Goal: Transaction & Acquisition: Obtain resource

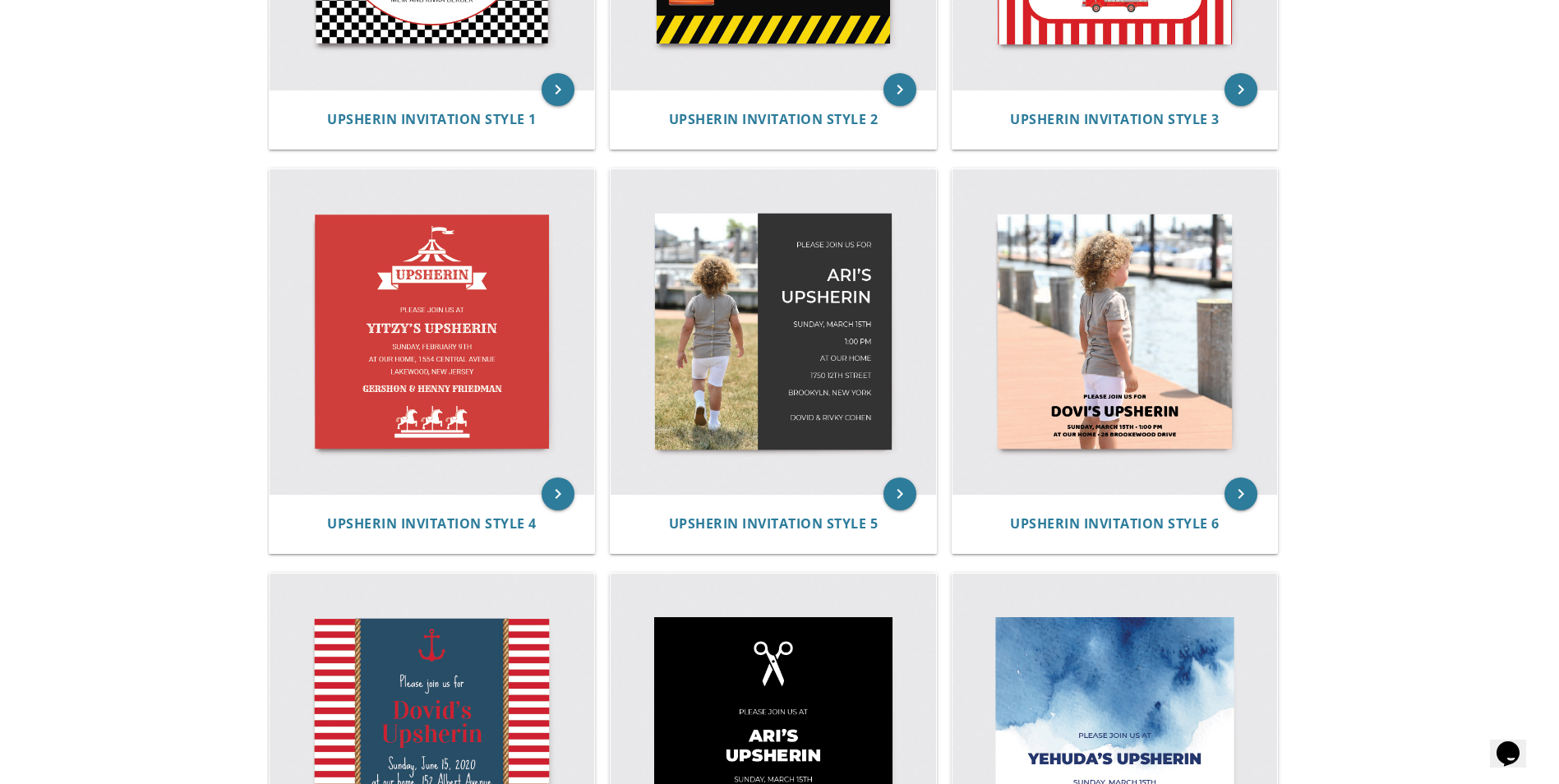
scroll to position [534, 0]
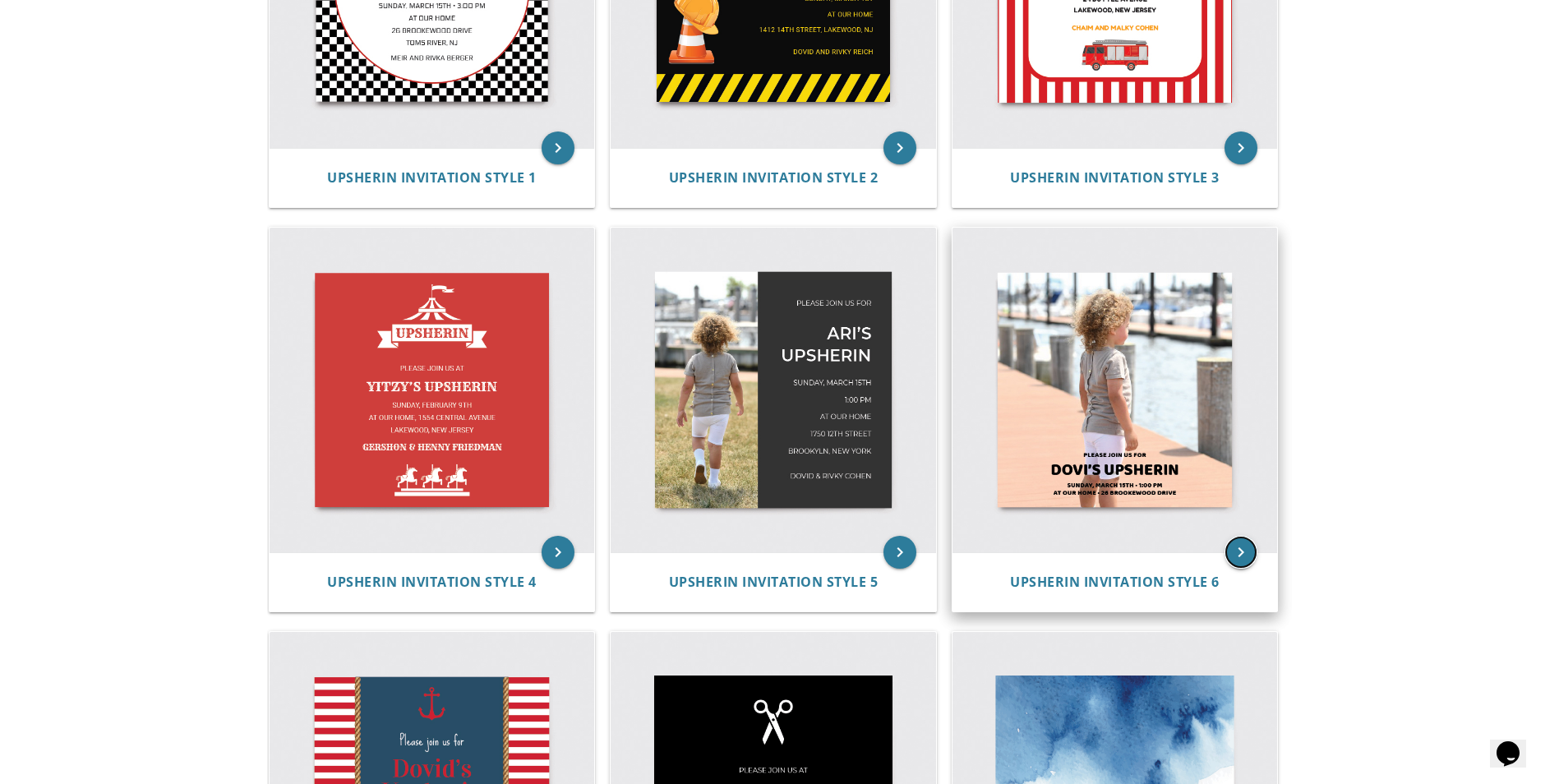
click at [1242, 549] on icon "keyboard_arrow_right" at bounding box center [1241, 552] width 33 height 33
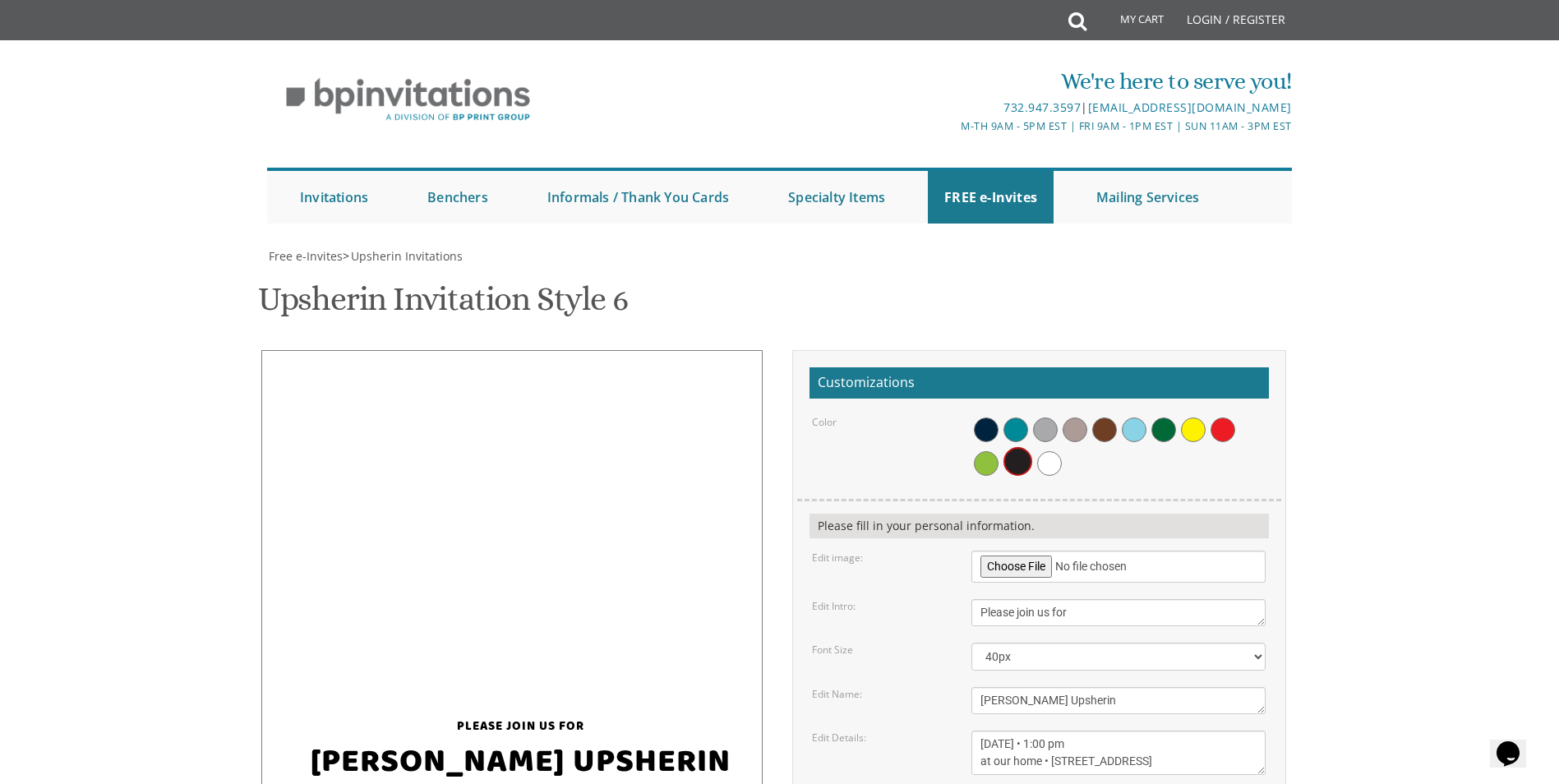
scroll to position [164, 0]
click at [523, 695] on div "Please join us for" at bounding box center [521, 714] width 428 height 39
drag, startPoint x: 584, startPoint y: 554, endPoint x: 479, endPoint y: 554, distance: 105.0
click at [479, 695] on div "Please join us for" at bounding box center [521, 714] width 428 height 39
drag, startPoint x: 479, startPoint y: 554, endPoint x: 484, endPoint y: 573, distance: 19.6
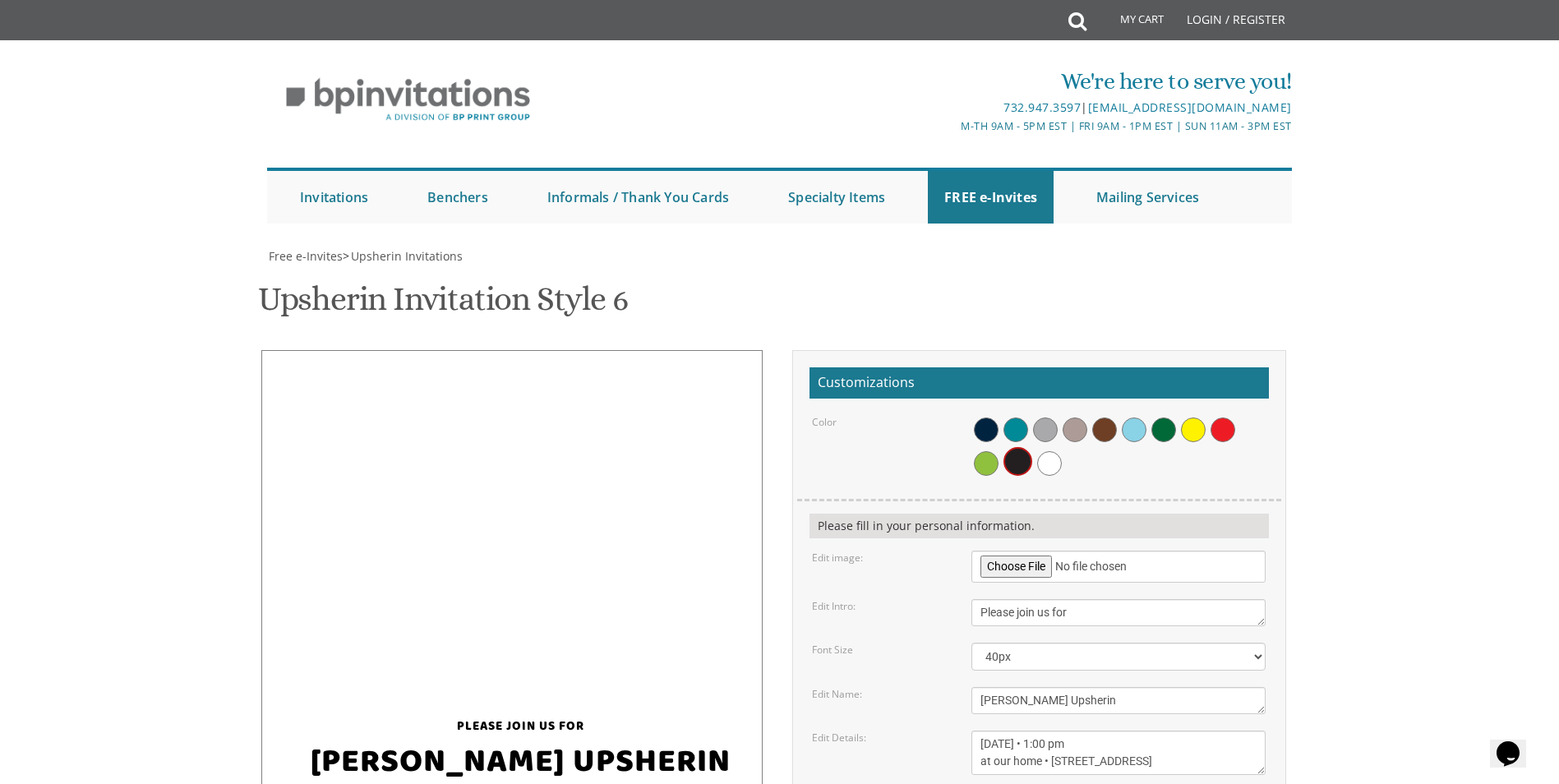
click at [484, 734] on div "[PERSON_NAME] Upsherin" at bounding box center [521, 760] width 428 height 51
click at [468, 734] on div "[PERSON_NAME] Upsherin" at bounding box center [521, 760] width 428 height 51
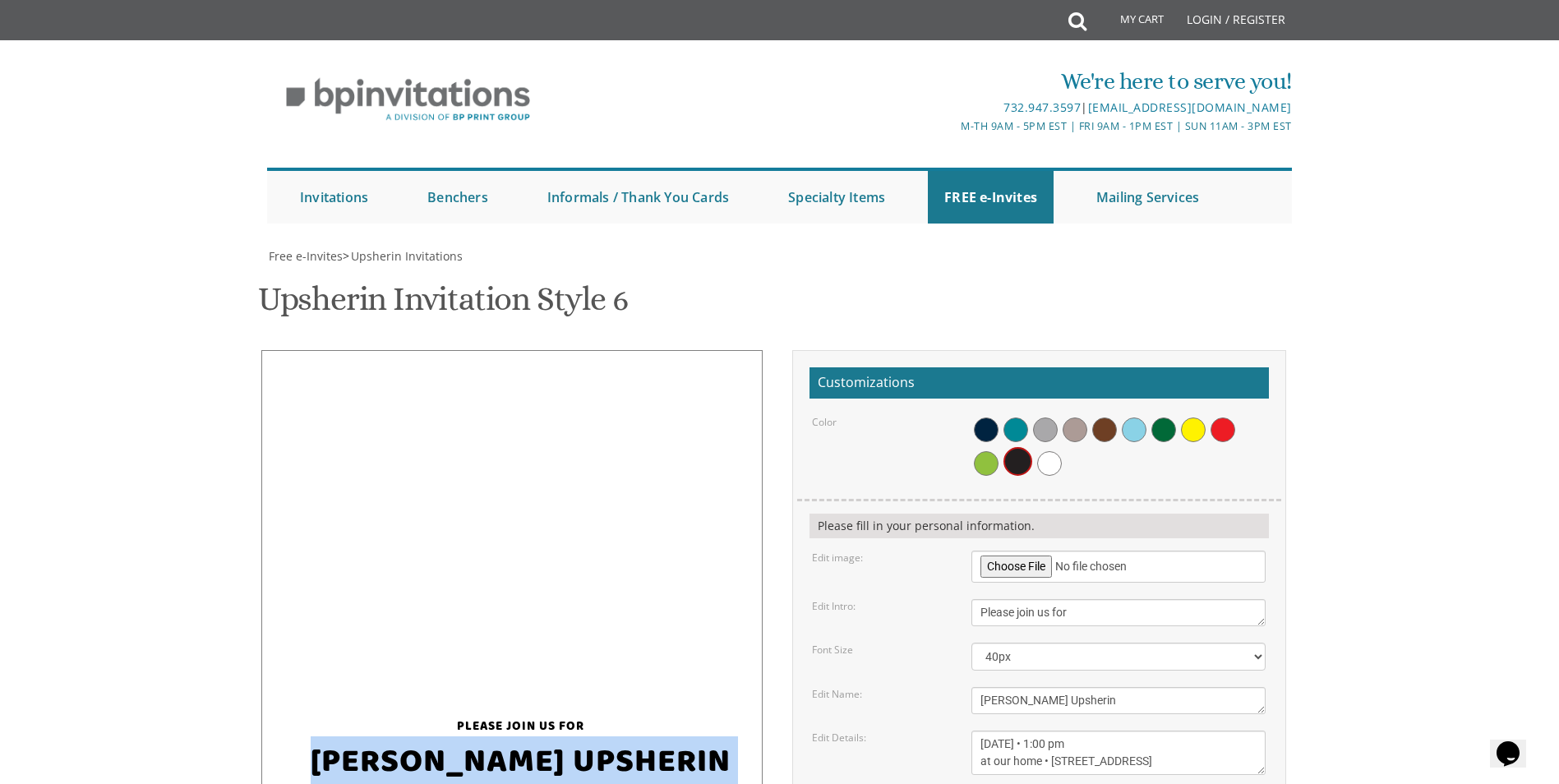
click at [468, 734] on div "Dovi's Upsherin" at bounding box center [521, 760] width 428 height 51
drag, startPoint x: 468, startPoint y: 586, endPoint x: 486, endPoint y: 590, distance: 18.4
click at [487, 734] on div "Dovi's Upsherin" at bounding box center [521, 760] width 428 height 51
drag, startPoint x: 385, startPoint y: 588, endPoint x: 662, endPoint y: 600, distance: 277.3
click at [662, 734] on div "Dovi's Upsherin" at bounding box center [521, 760] width 428 height 51
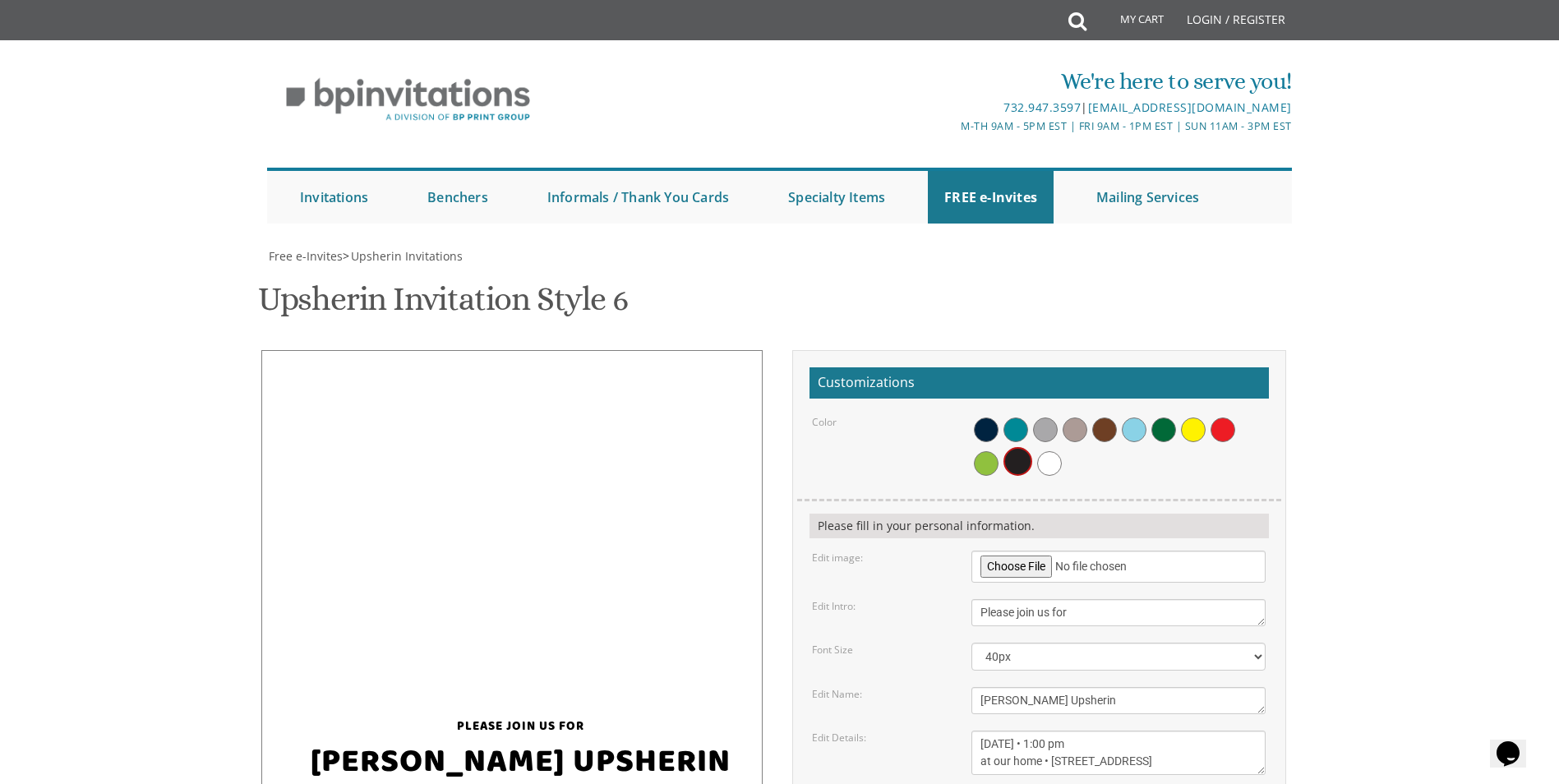
click at [572, 350] on div at bounding box center [512, 601] width 501 height 501
click at [854, 368] on h2 "Customizations" at bounding box center [1039, 383] width 459 height 31
click at [1078, 550] on input "file" at bounding box center [1118, 566] width 294 height 32
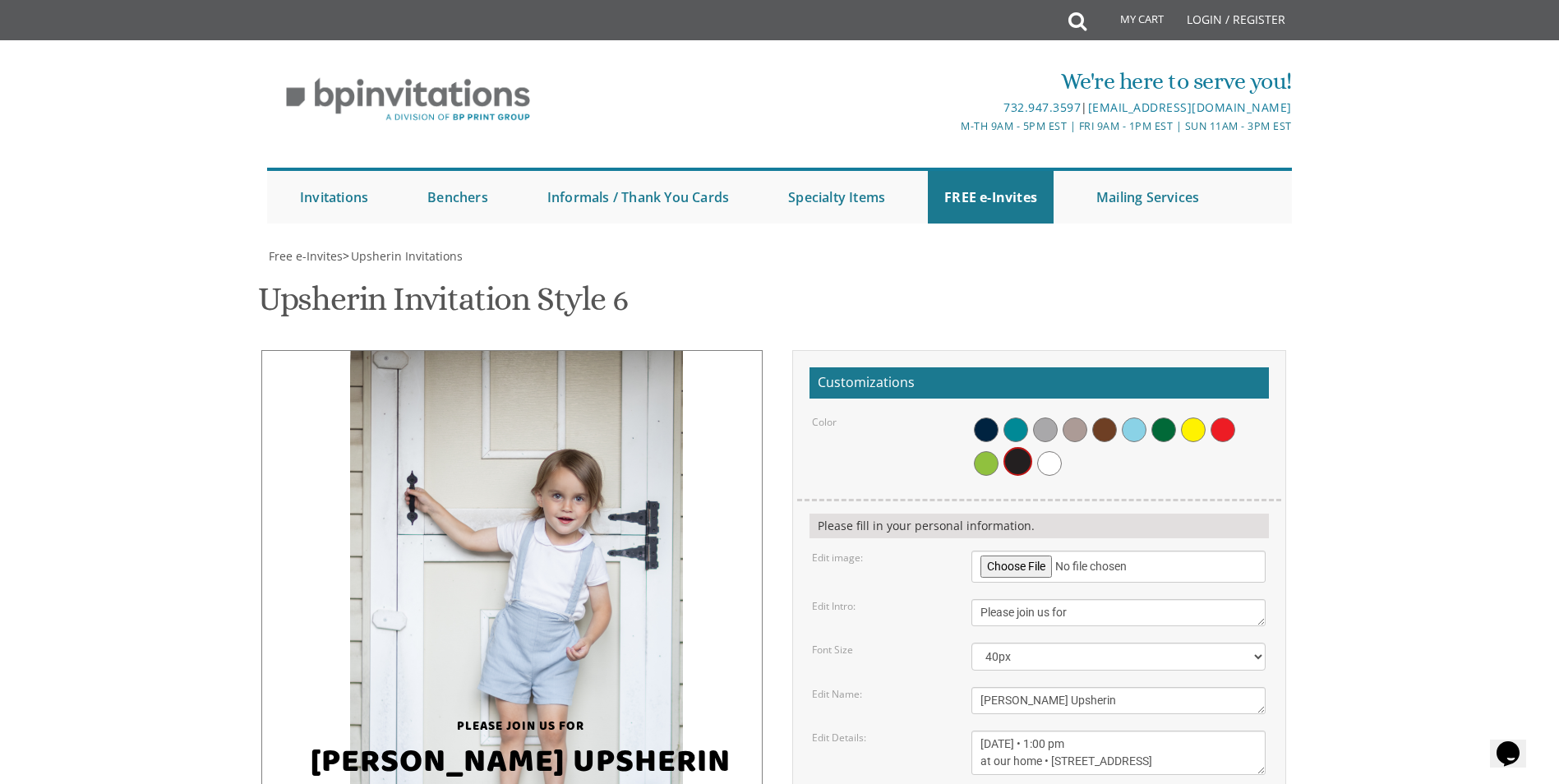
click at [641, 390] on img at bounding box center [517, 600] width 334 height 499
click at [1019, 550] on input "file" at bounding box center [1118, 566] width 294 height 32
type input "C:\fakepath\Nissan-06 (1).jpg"
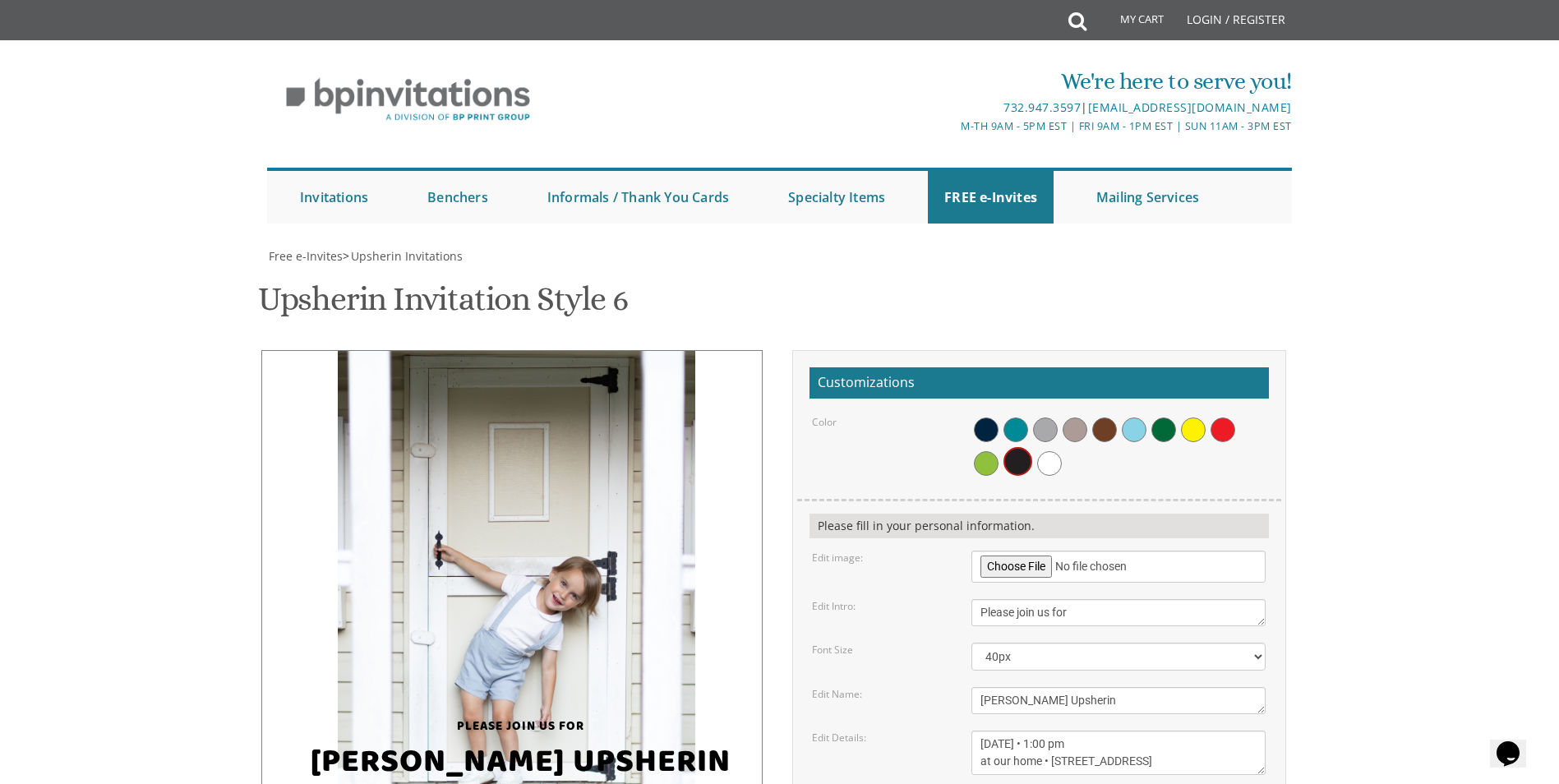
click at [607, 392] on img at bounding box center [516, 600] width 356 height 499
click at [584, 734] on div "Dovi's Upsherin" at bounding box center [521, 760] width 428 height 51
click at [1033, 599] on textarea "Please join us for" at bounding box center [1118, 612] width 294 height 27
click at [1025, 643] on select "20px 30px 40px 50px" at bounding box center [1118, 657] width 294 height 28
click at [971, 643] on select "20px 30px 40px 50px" at bounding box center [1118, 657] width 294 height 28
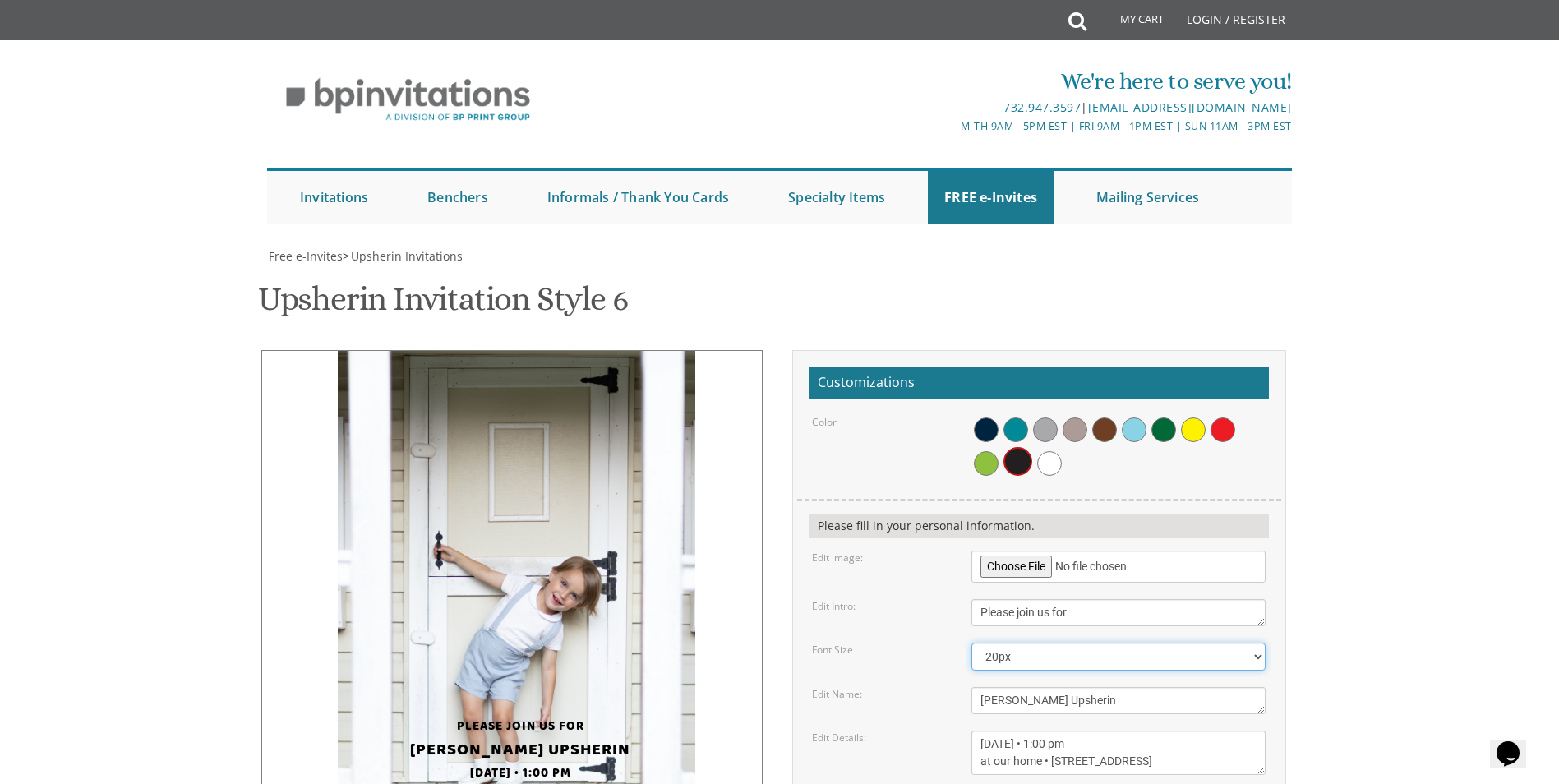
click at [1086, 643] on select "20px 30px 40px 50px" at bounding box center [1118, 657] width 294 height 28
select select "40px"
click at [971, 643] on select "20px 30px 40px 50px" at bounding box center [1118, 657] width 294 height 28
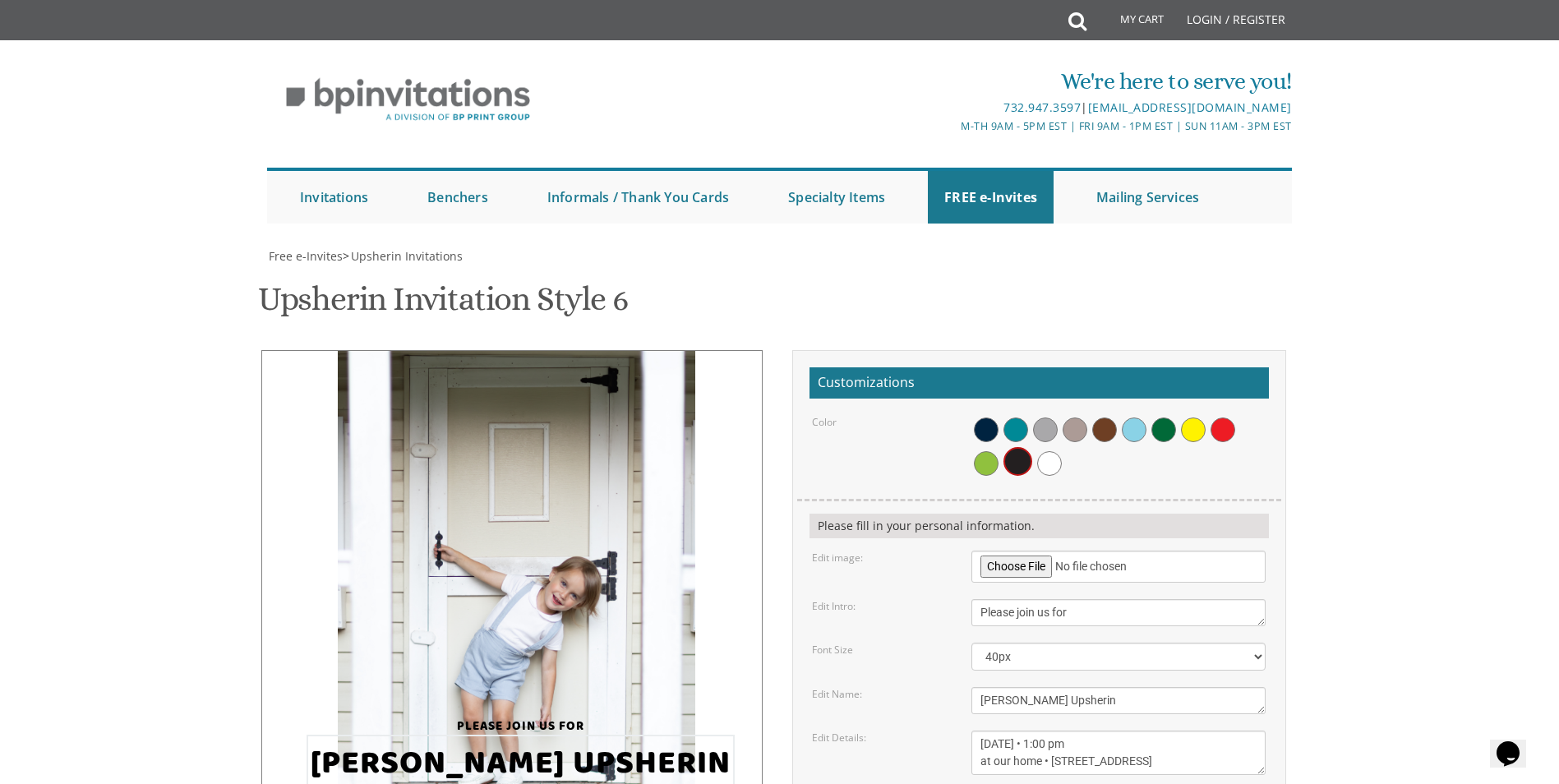
drag, startPoint x: 1073, startPoint y: 535, endPoint x: 969, endPoint y: 540, distance: 104.1
click at [969, 687] on div "Dovi's Upsherin" at bounding box center [1118, 700] width 319 height 27
type textarea "Nissan's Upsherin"
drag, startPoint x: 980, startPoint y: 419, endPoint x: 1016, endPoint y: 418, distance: 36.0
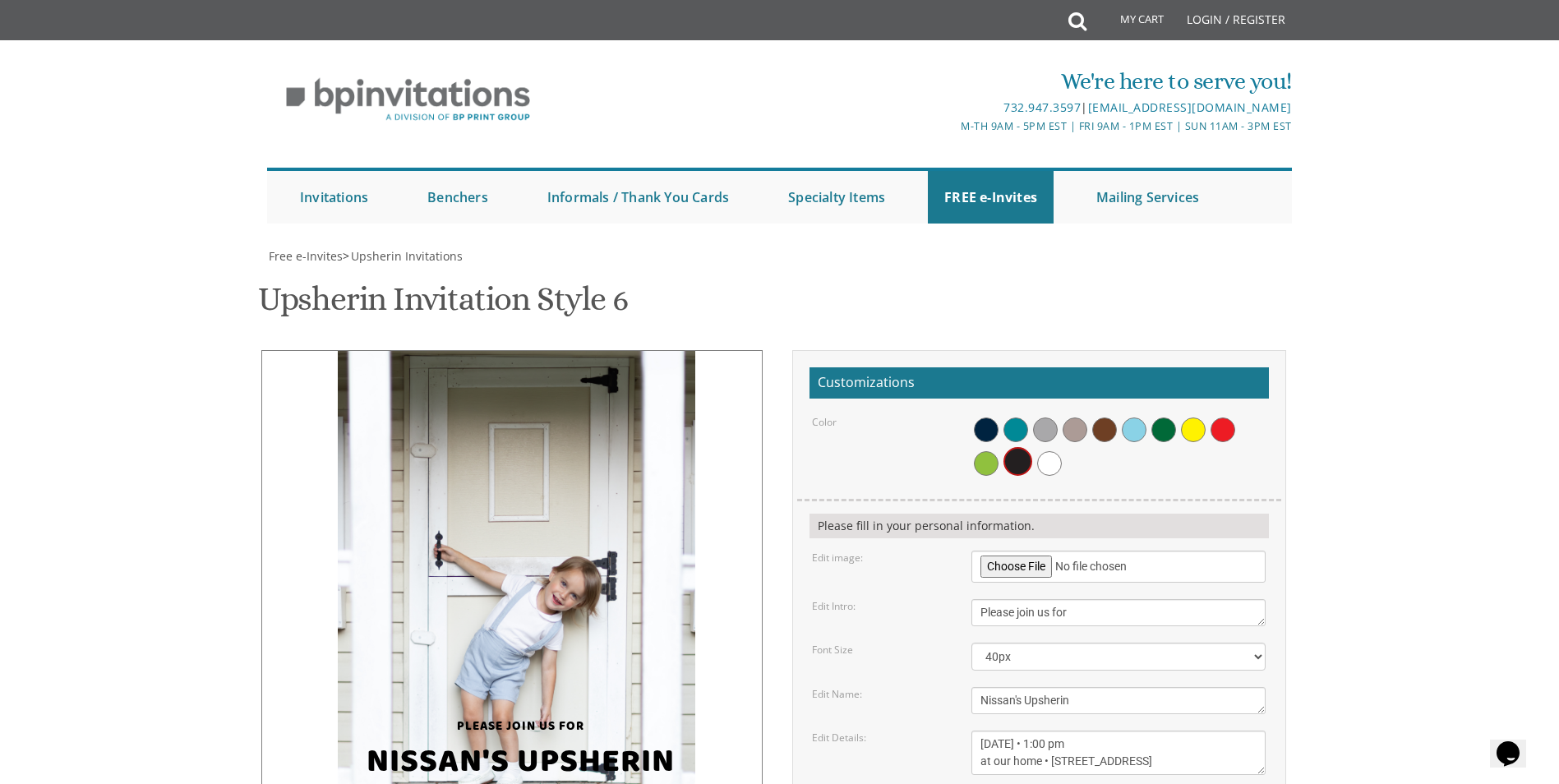
click at [1016, 730] on textarea "Sunday, March 15th • 1:00 pm at our home • 26 Brookewood Drive" at bounding box center [1118, 752] width 294 height 45
click at [983, 417] on span at bounding box center [986, 430] width 24 height 24
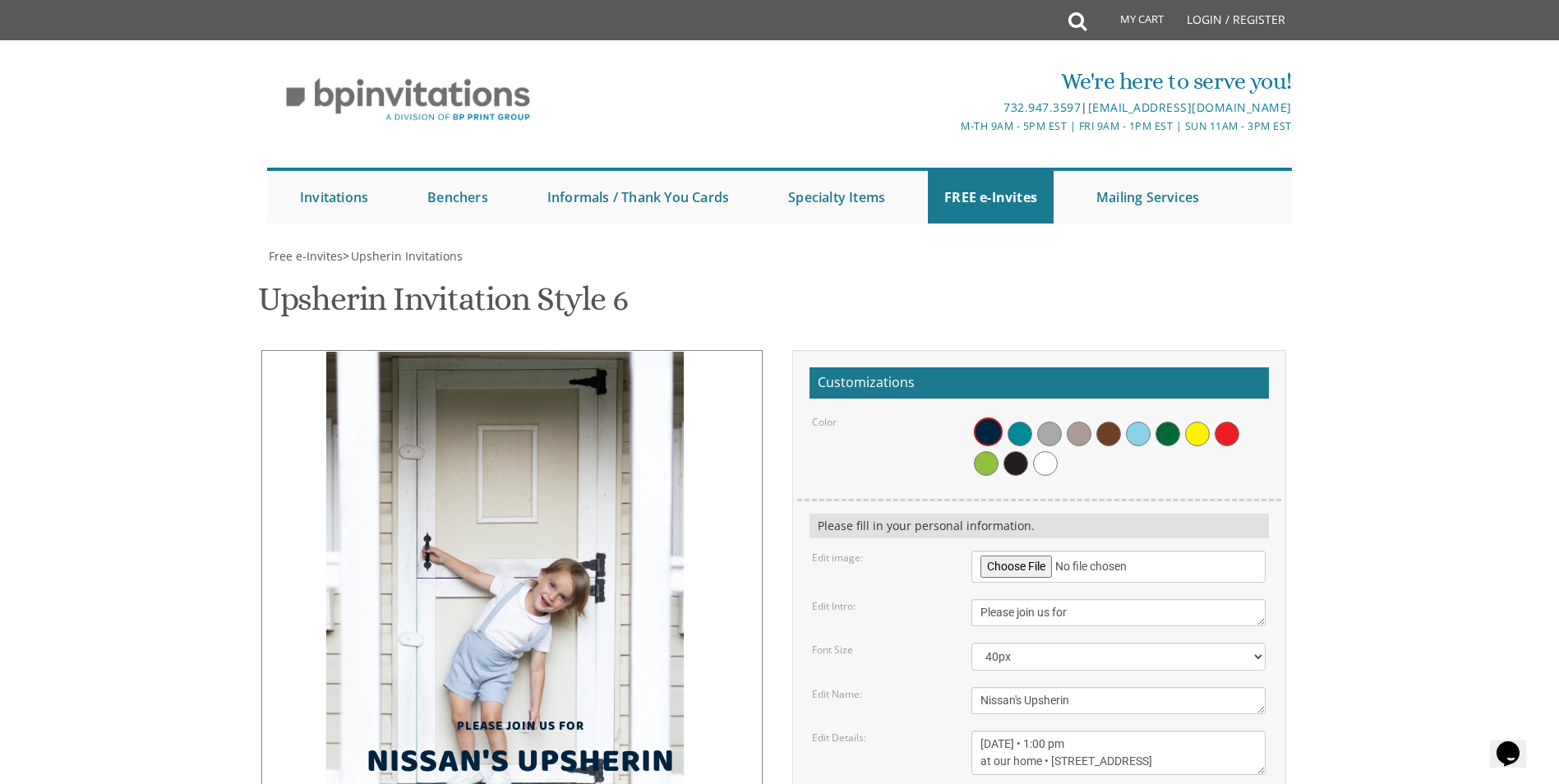
drag, startPoint x: 578, startPoint y: 300, endPoint x: 567, endPoint y: 355, distance: 56.1
click at [567, 355] on img at bounding box center [505, 602] width 356 height 499
click at [674, 248] on div "Free e-Invites > Upsherin Invitations Upsherin Invitation Style 6 SKU: upsherin…" at bounding box center [779, 653] width 1024 height 811
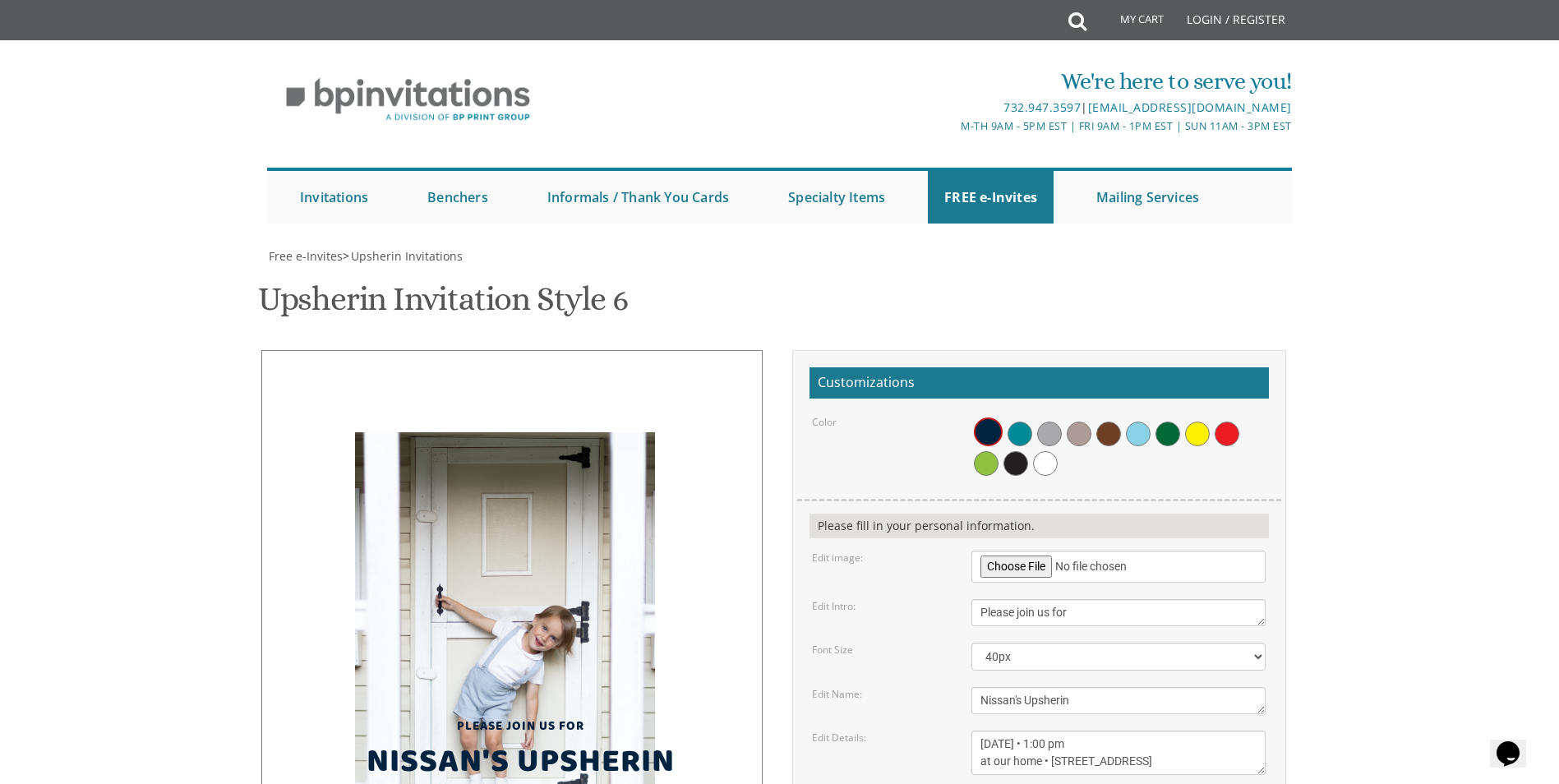
drag, startPoint x: 679, startPoint y: 106, endPoint x: 607, endPoint y: 187, distance: 108.4
click at [607, 432] on img at bounding box center [504, 642] width 299 height 419
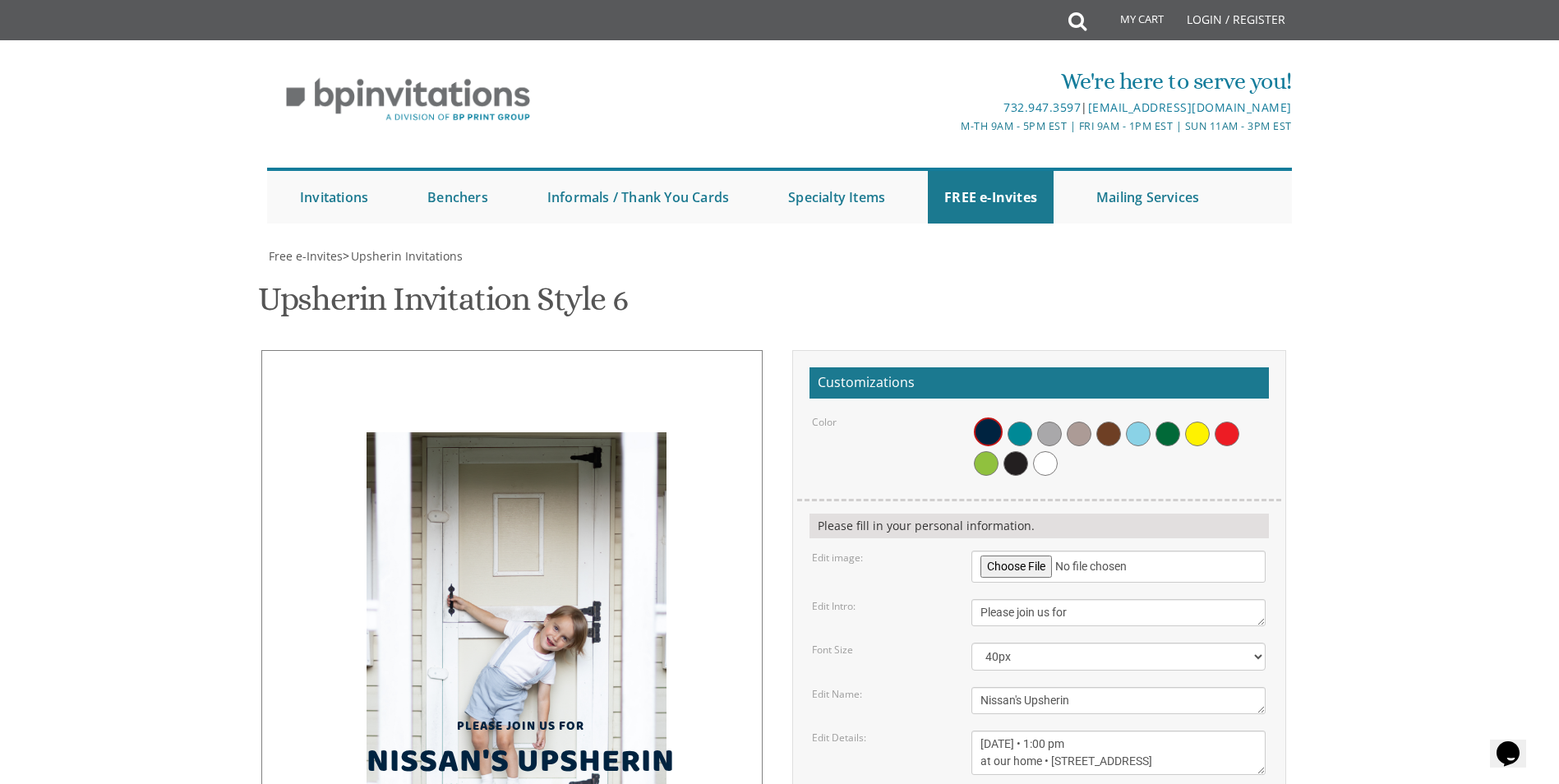
drag, startPoint x: 590, startPoint y: 258, endPoint x: 603, endPoint y: 258, distance: 13.0
click at [603, 432] on img at bounding box center [516, 642] width 299 height 419
click at [655, 432] on img at bounding box center [516, 642] width 299 height 419
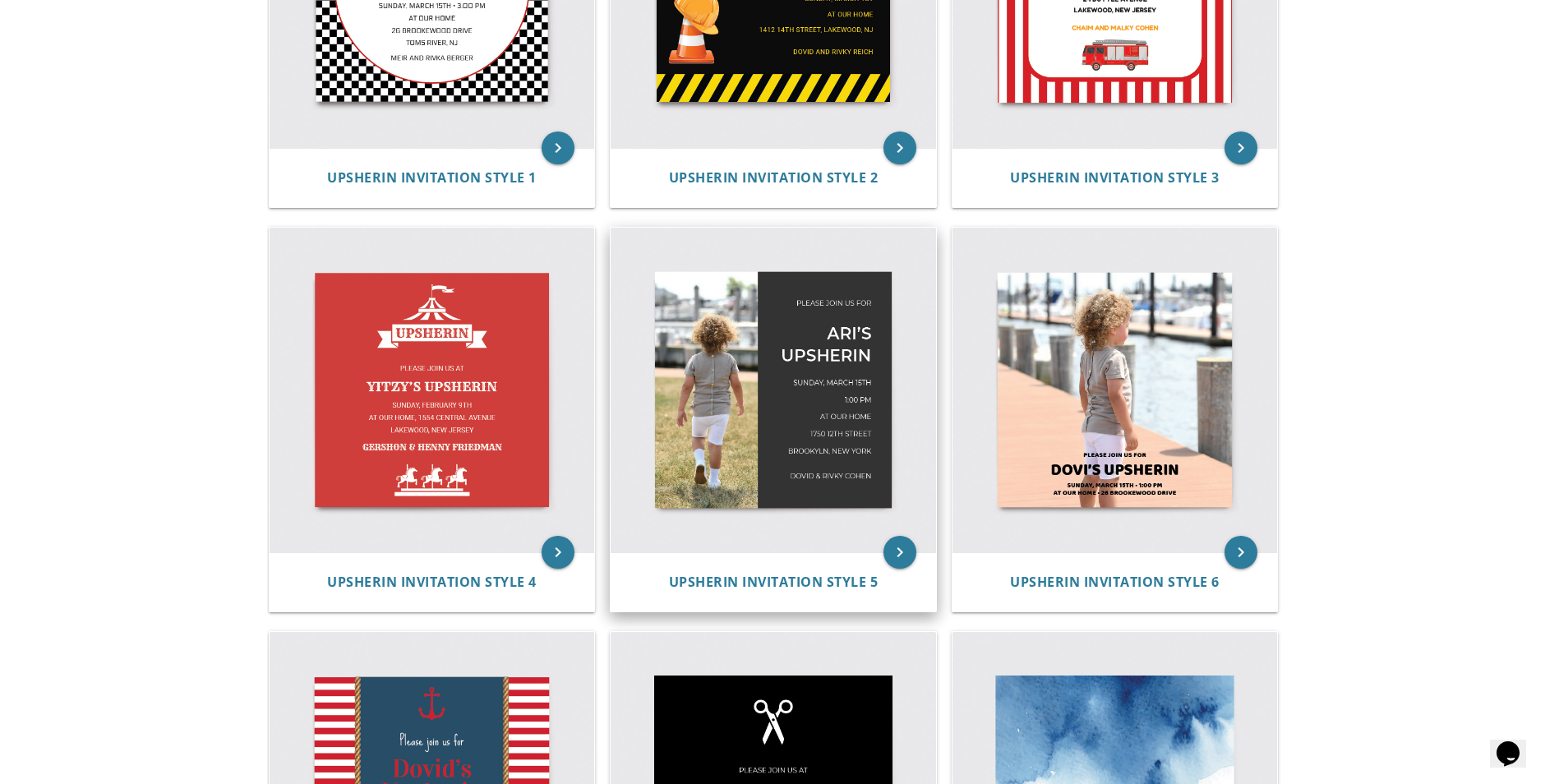
click at [776, 368] on img at bounding box center [773, 390] width 326 height 326
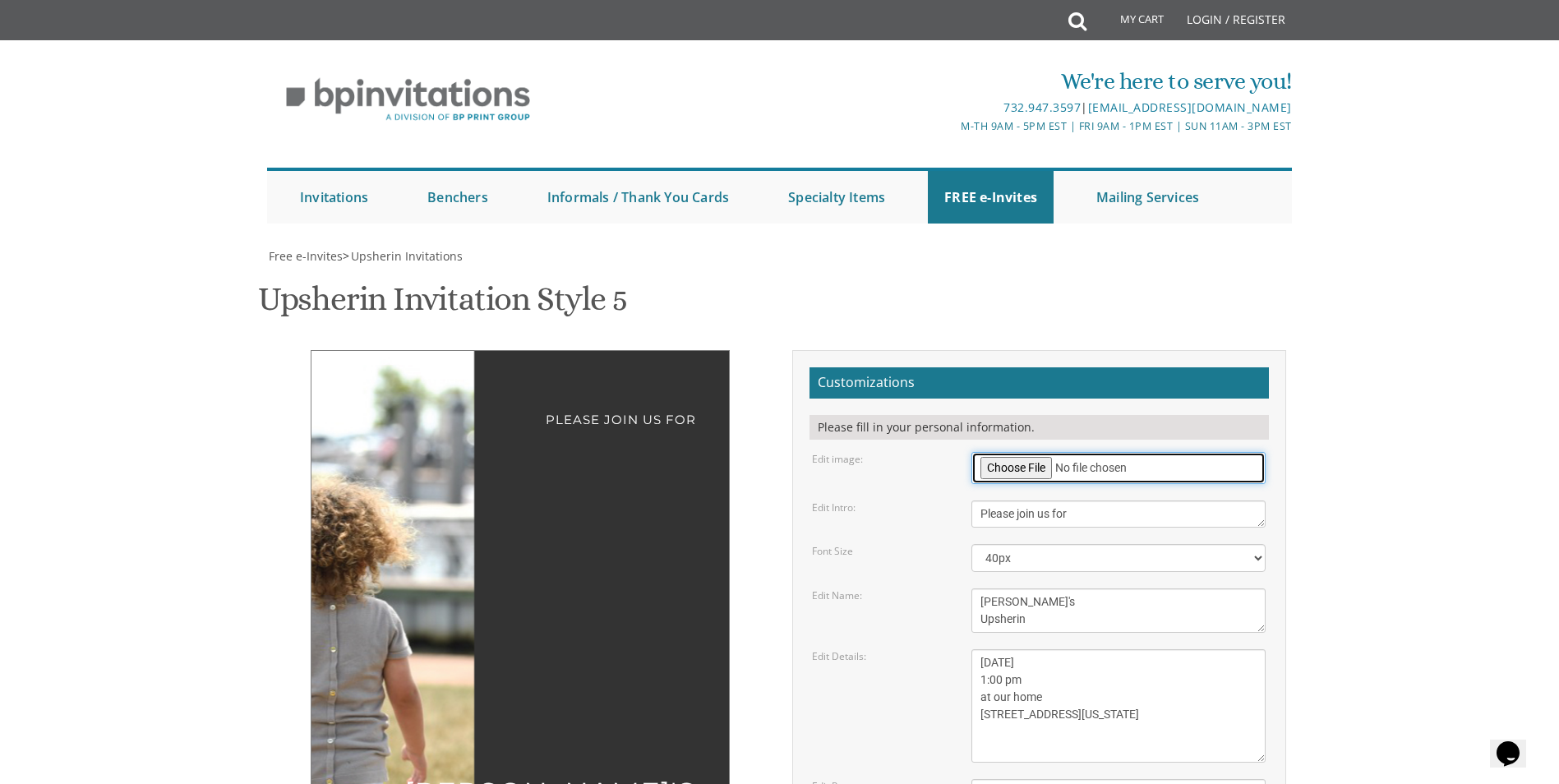
click at [1019, 451] on input "file" at bounding box center [1118, 467] width 294 height 32
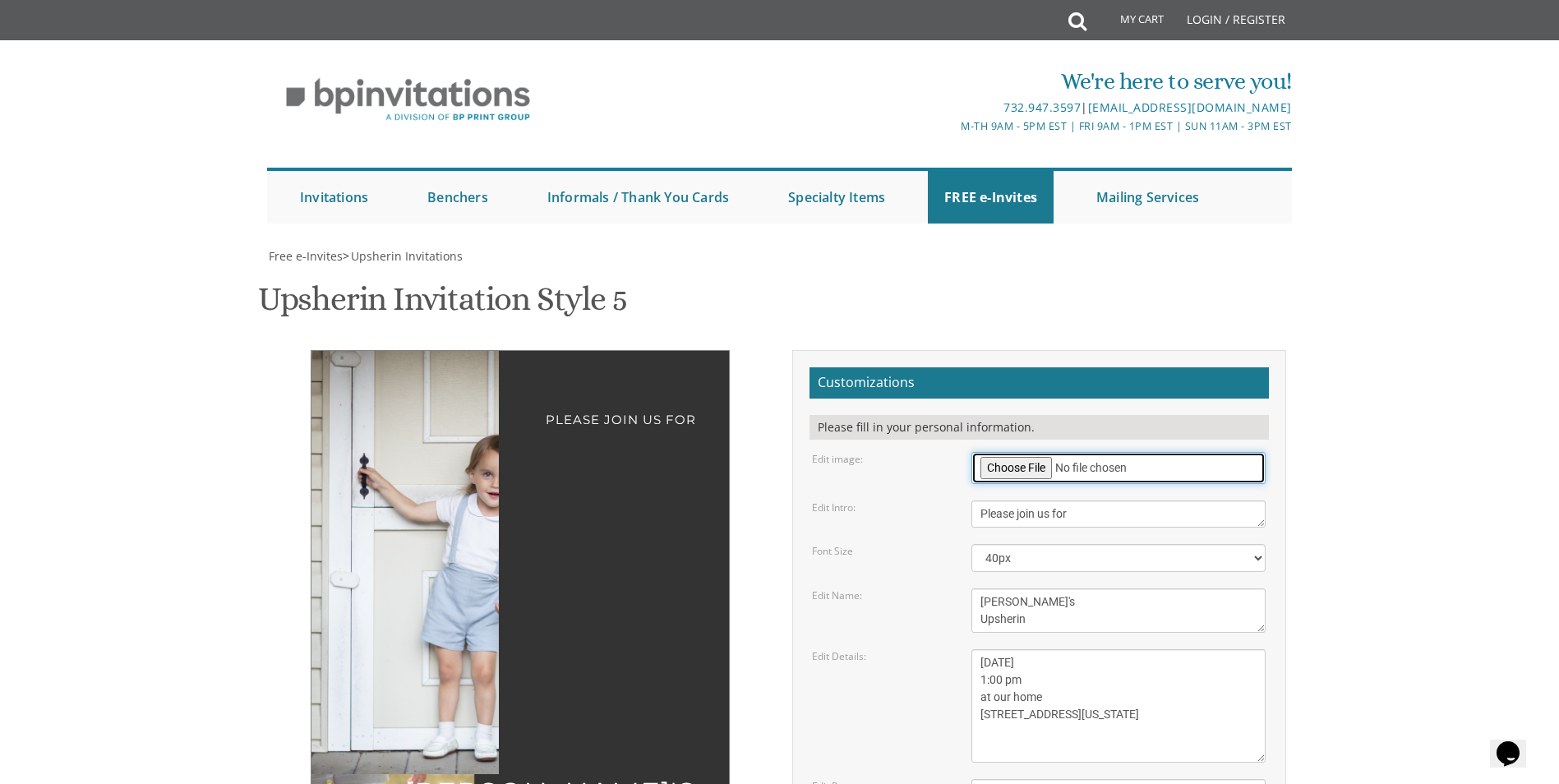
scroll to position [82, 0]
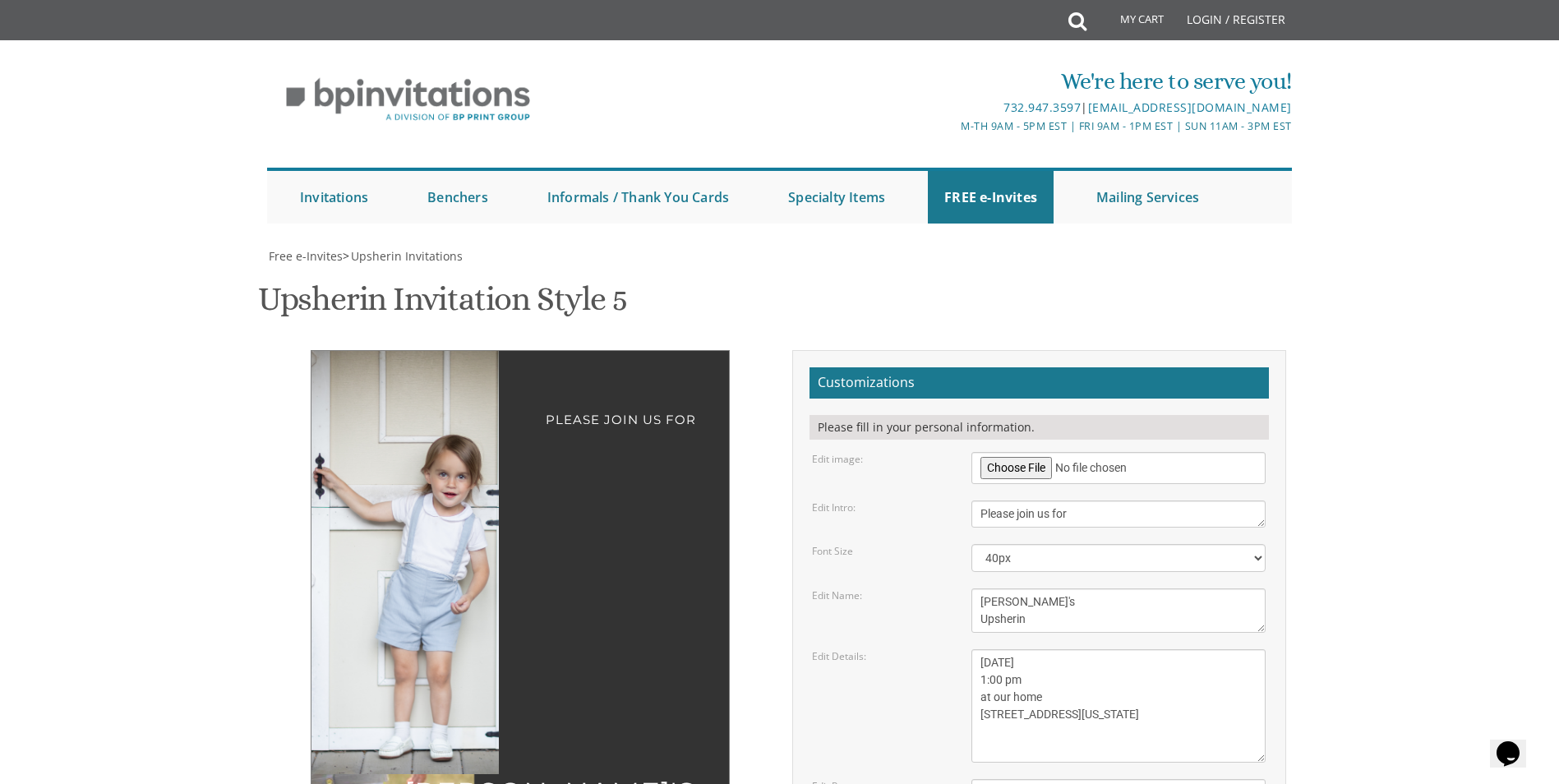
drag, startPoint x: 437, startPoint y: 429, endPoint x: 392, endPoint y: 418, distance: 46.3
click at [392, 418] on img at bounding box center [409, 562] width 283 height 423
click at [1009, 451] on input "file" at bounding box center [1118, 467] width 294 height 32
type input "C:\fakepath\Nissan-06.jpg"
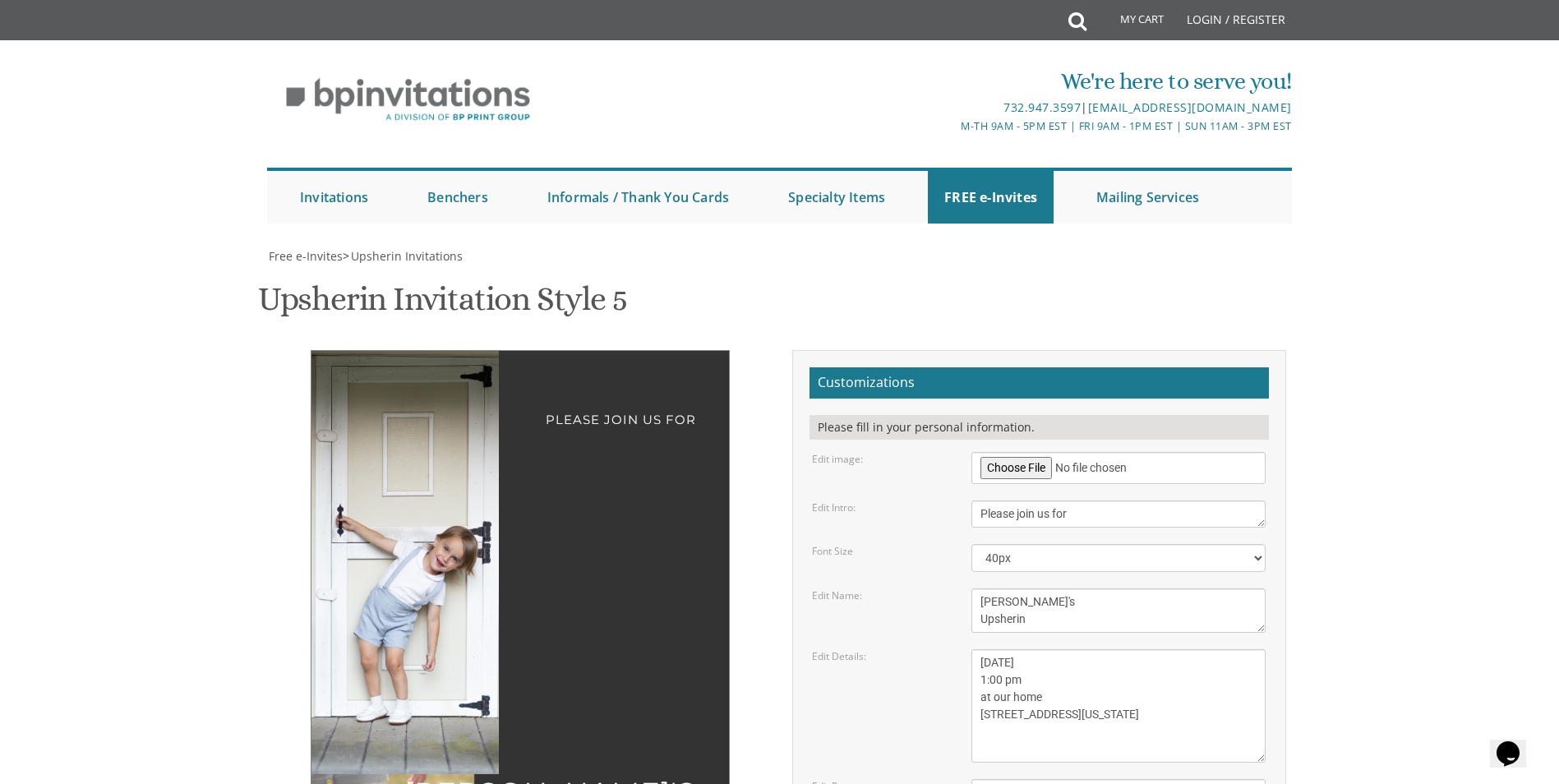
drag, startPoint x: 447, startPoint y: 475, endPoint x: 436, endPoint y: 475, distance: 11.0
click at [436, 475] on img at bounding box center [406, 562] width 302 height 423
drag, startPoint x: 437, startPoint y: 314, endPoint x: 487, endPoint y: 262, distance: 72.1
click at [438, 351] on img at bounding box center [406, 562] width 302 height 423
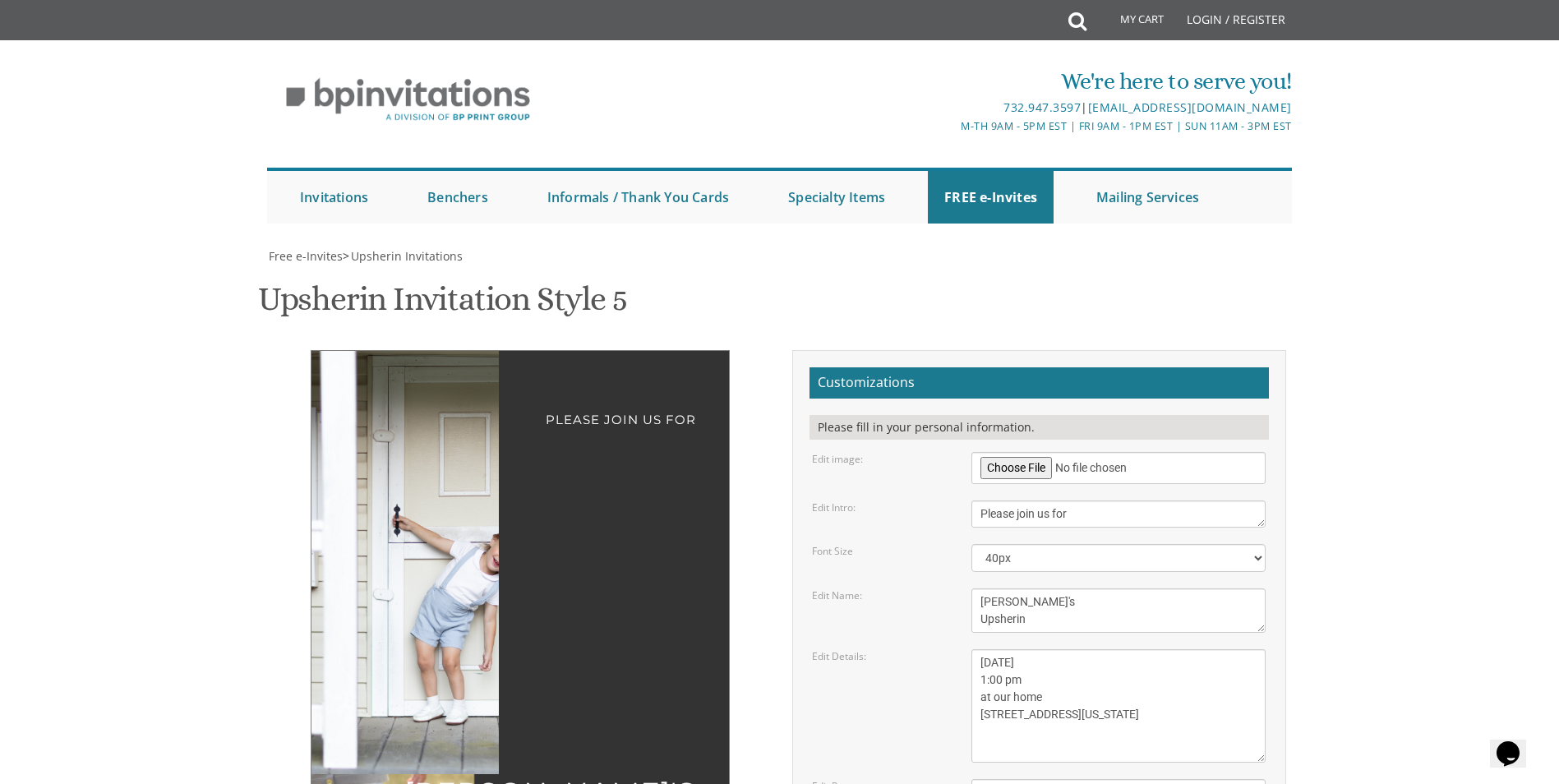
drag, startPoint x: 410, startPoint y: 237, endPoint x: 487, endPoint y: 321, distance: 114.0
click at [489, 351] on img at bounding box center [463, 562] width 302 height 423
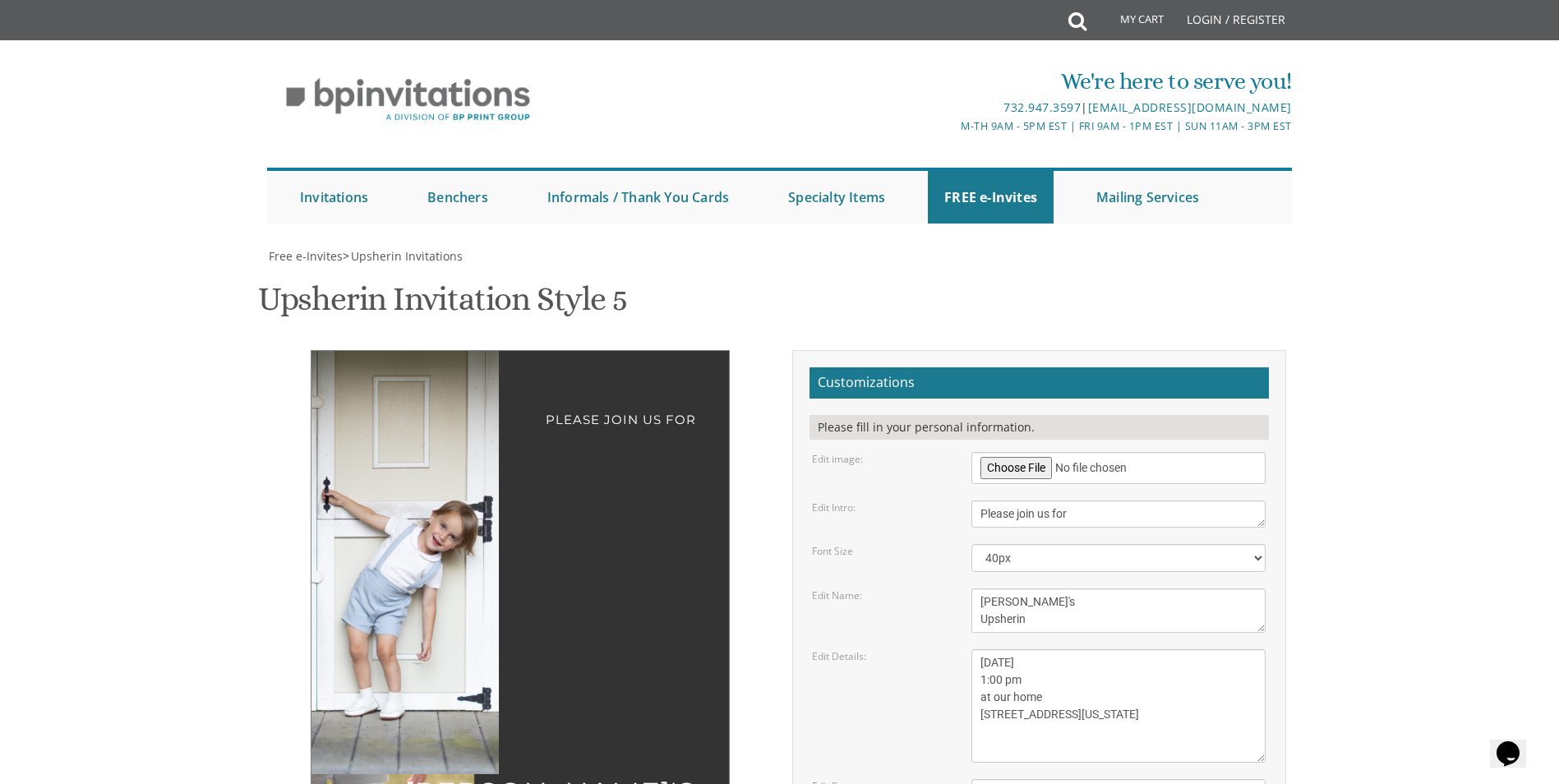
drag, startPoint x: 317, startPoint y: 188, endPoint x: 238, endPoint y: 146, distance: 89.5
click at [238, 146] on body "My Cart Total: View Cart Item(s) Submit My Cart Total: View Cart Item(s) Login …" at bounding box center [779, 763] width 1559 height 1526
click at [430, 324] on img at bounding box center [403, 540] width 333 height 465
click at [600, 383] on div "Please join us for" at bounding box center [520, 408] width 352 height 49
drag, startPoint x: 624, startPoint y: 303, endPoint x: 696, endPoint y: 354, distance: 88.2
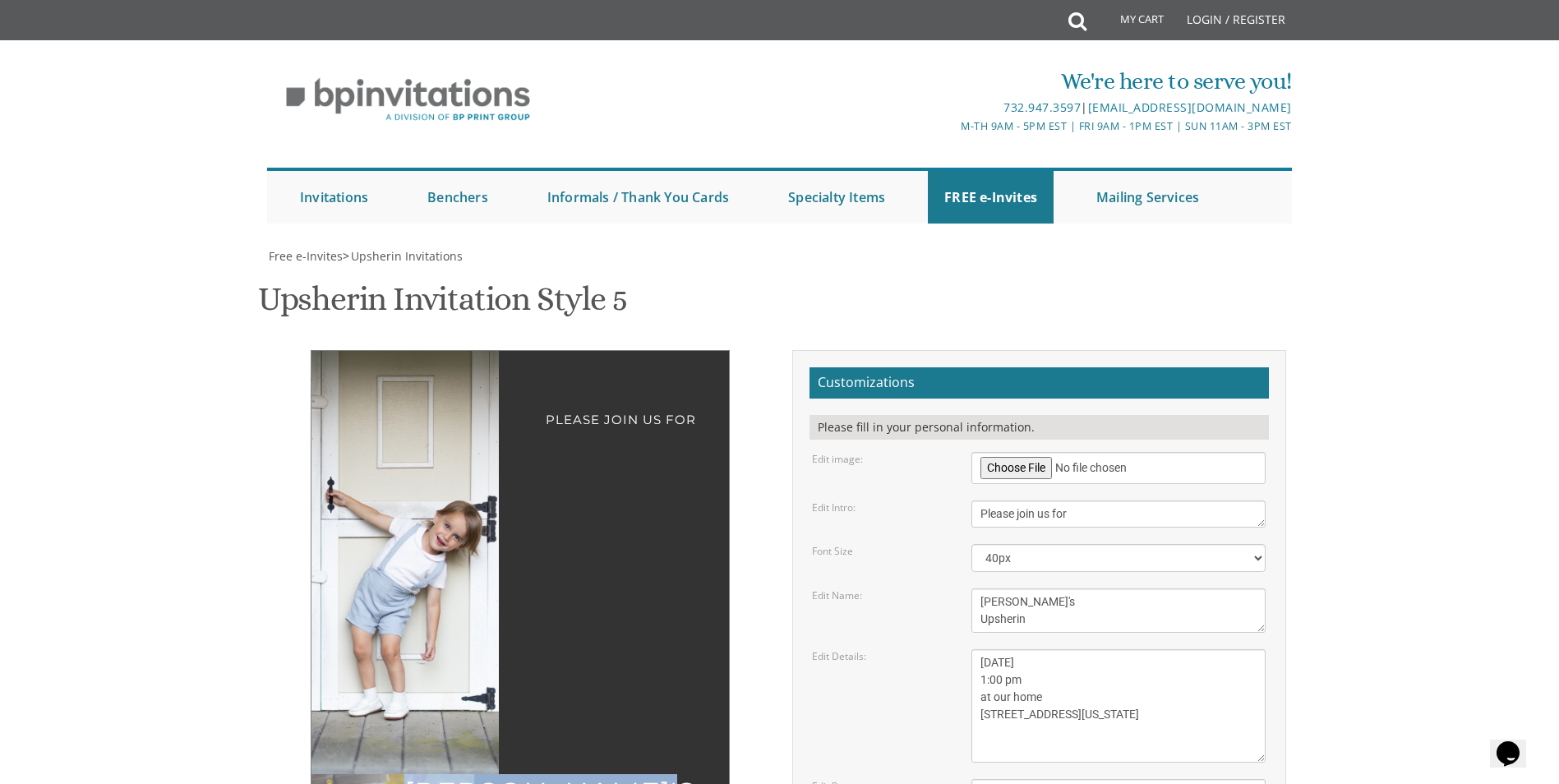
click at [696, 354] on div "Please join us for Ari's Upsherin Sunday, March 15th 1:00 pm at our home 1750 E…" at bounding box center [521, 710] width 419 height 719
click at [1064, 544] on select "20px 30px 40px 50px" at bounding box center [1118, 558] width 294 height 28
click at [971, 544] on select "20px 30px 40px 50px" at bounding box center [1118, 558] width 294 height 28
drag, startPoint x: 1036, startPoint y: 452, endPoint x: 971, endPoint y: 432, distance: 68.0
click at [971, 588] on textarea "Ari's Upsherin" at bounding box center [1118, 610] width 294 height 45
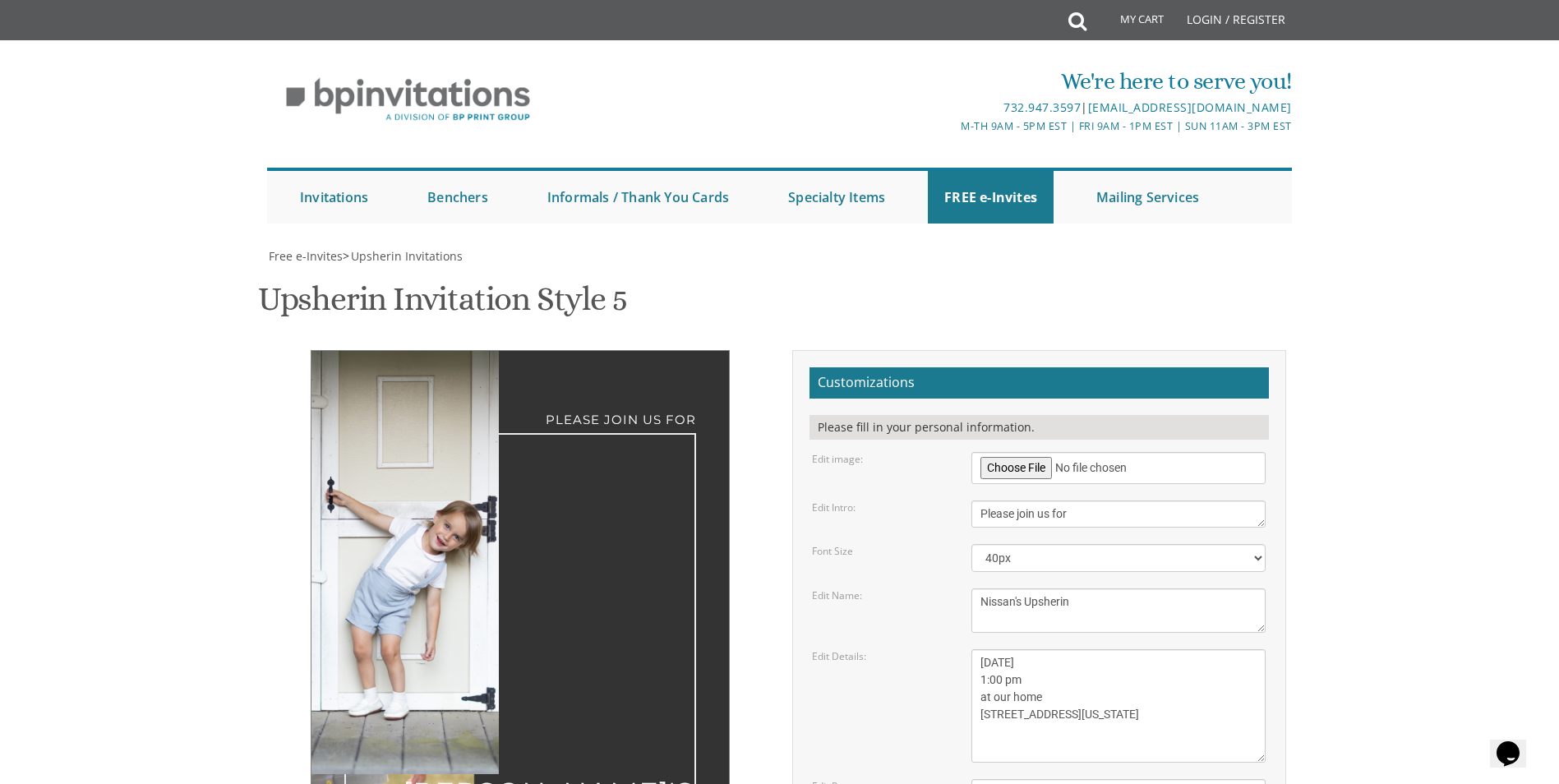
type textarea "Nissan's Upsherin"
click at [674, 350] on div "Please join us for Ari's Upsherin Sunday, March 15th 1:00 pm at our home 1750 E…" at bounding box center [521, 711] width 419 height 721
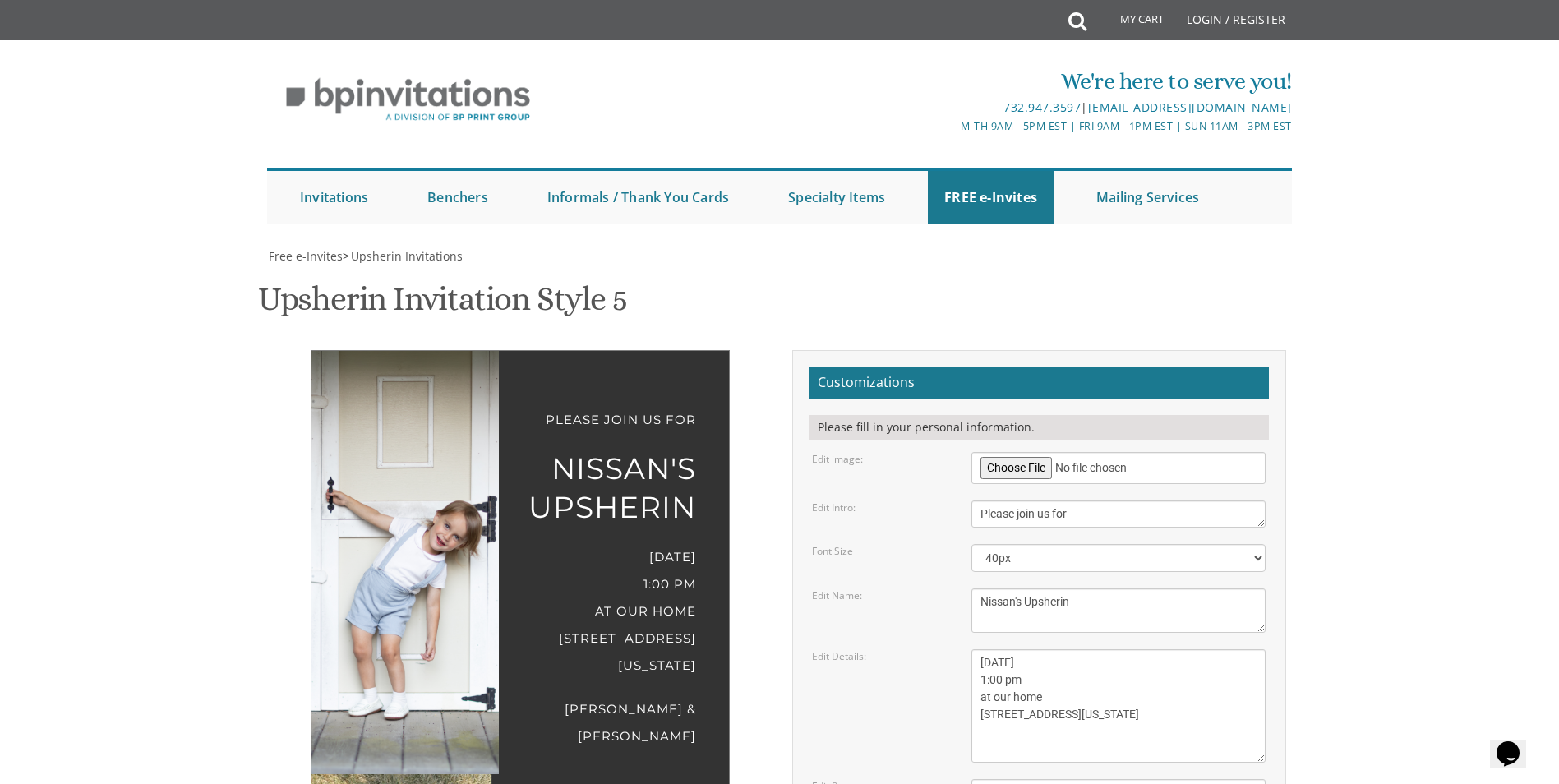
click at [674, 350] on div "Please join us for Nissan's Upsherin Sunday, March 15th 1:00 pm at our home 175…" at bounding box center [521, 574] width 419 height 450
drag, startPoint x: 1093, startPoint y: 627, endPoint x: 1067, endPoint y: 630, distance: 26.2
click at [1067, 779] on textarea "Dovid & Rivky Cohen" at bounding box center [1118, 792] width 294 height 27
drag, startPoint x: 1010, startPoint y: 629, endPoint x: 964, endPoint y: 628, distance: 46.0
click at [964, 779] on div "Dovid & Rivky Cohen" at bounding box center [1118, 792] width 319 height 27
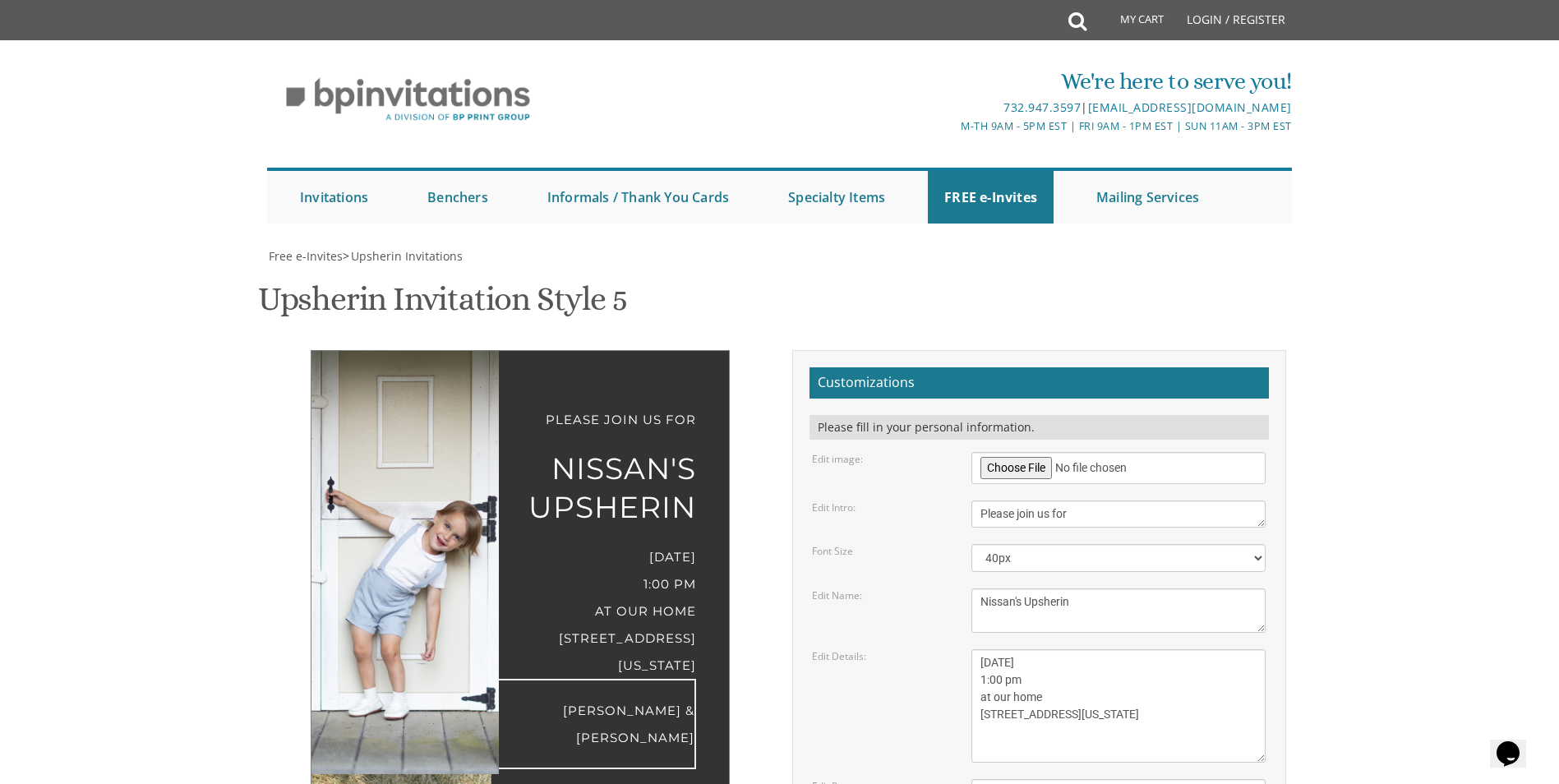
drag, startPoint x: 1021, startPoint y: 631, endPoint x: 1081, endPoint y: 628, distance: 60.1
click at [1081, 779] on textarea "Dovid & Rivky Cohen" at bounding box center [1118, 792] width 294 height 27
type textarea "Sruly & Leah Bleichfeld"
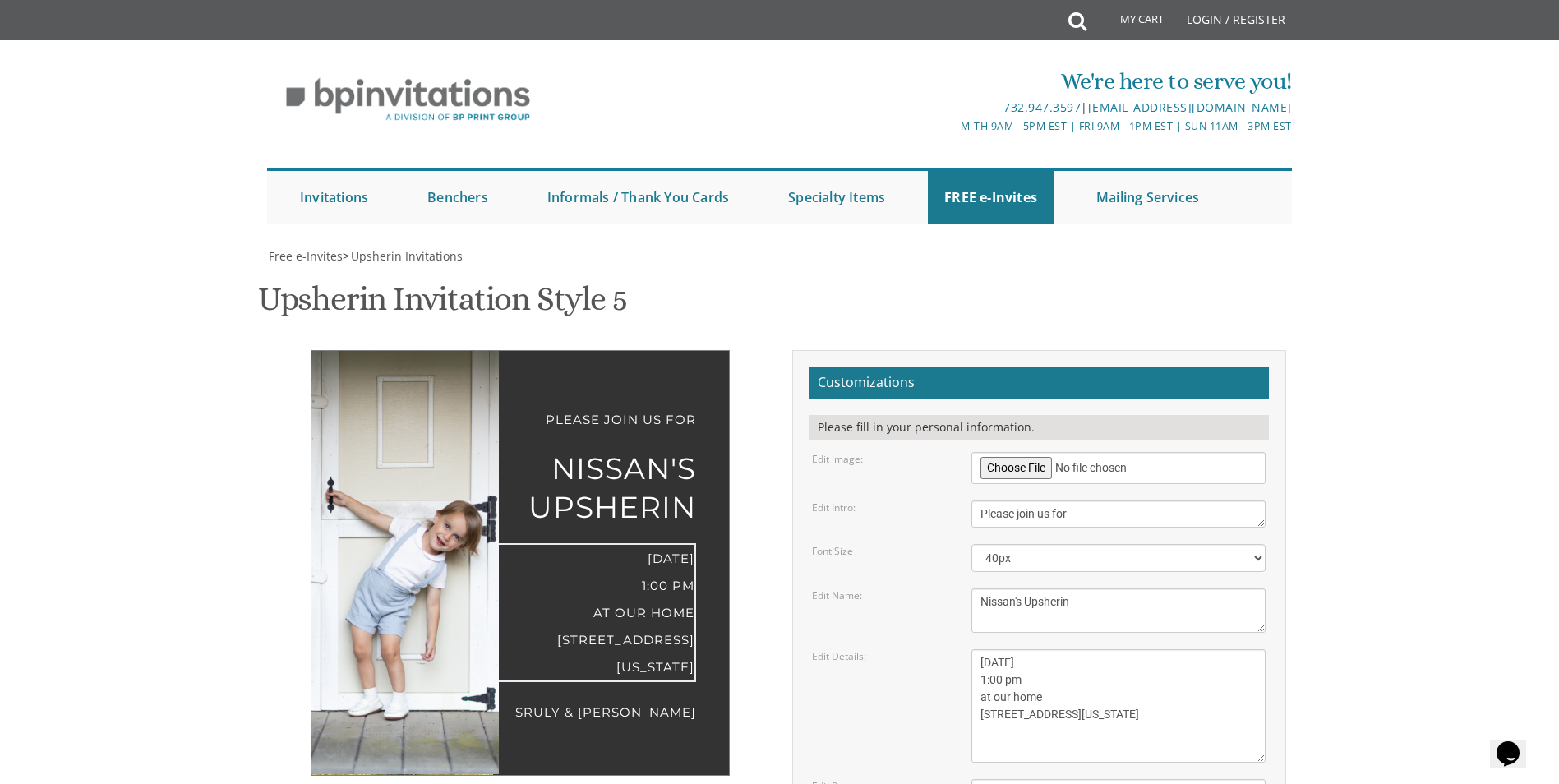
drag, startPoint x: 980, startPoint y: 415, endPoint x: 1017, endPoint y: 419, distance: 37.2
click at [1017, 649] on textarea "Sunday, March 15th 1:00 pm at our home 1750 E 12th street Brookyln, New York" at bounding box center [1118, 705] width 294 height 113
drag, startPoint x: 1035, startPoint y: 420, endPoint x: 1065, endPoint y: 416, distance: 30.3
click at [1065, 649] on textarea "Sunday, March 15th 1:00 pm at our home 1750 E 12th street Brookyln, New York" at bounding box center [1118, 705] width 294 height 113
click at [1070, 649] on textarea "Sunday, March 15th 1:00 pm at our home 1750 E 12th street Brookyln, New York" at bounding box center [1118, 705] width 294 height 113
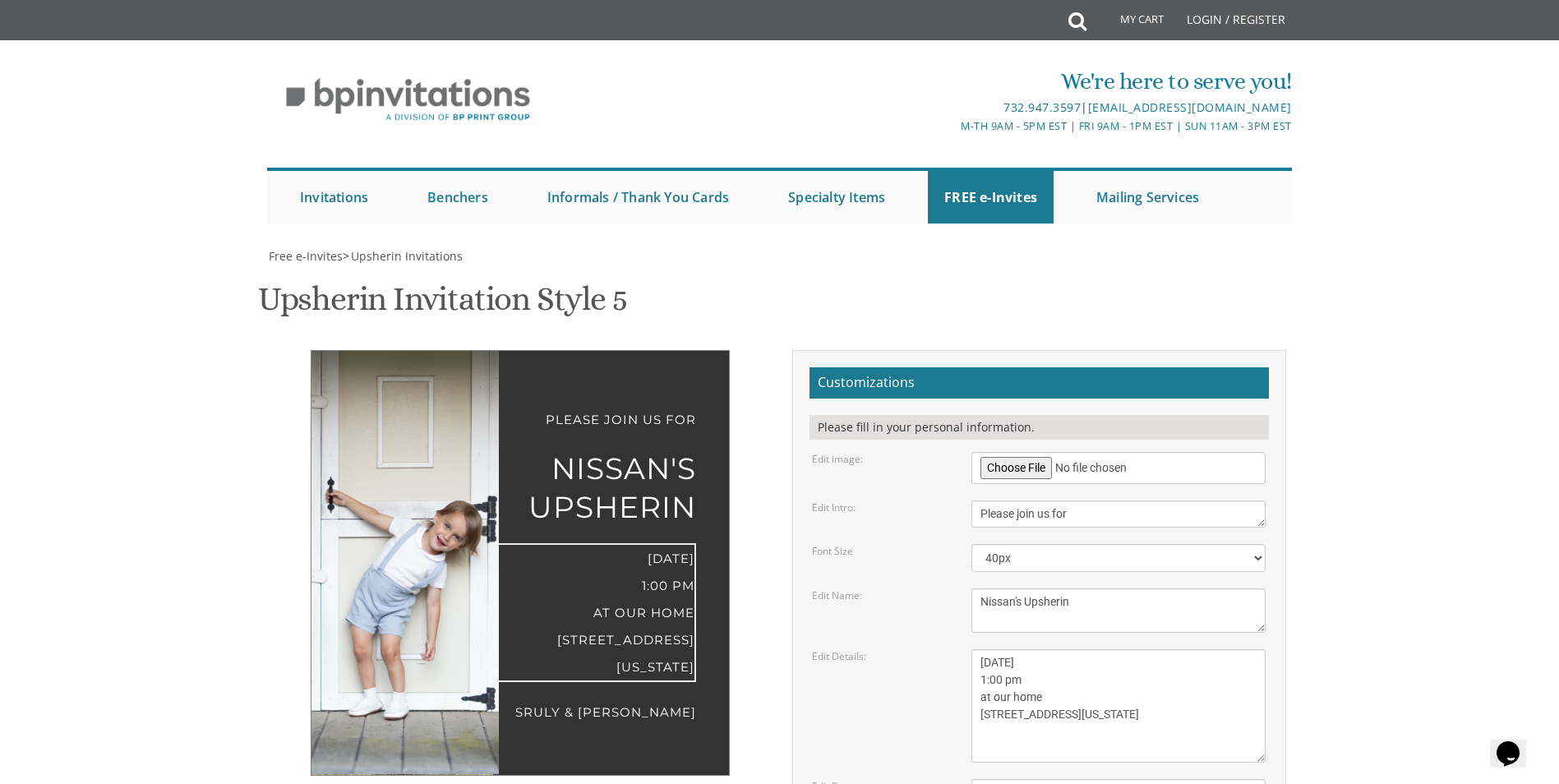
drag, startPoint x: 1060, startPoint y: 416, endPoint x: 1072, endPoint y: 415, distance: 12.0
click at [1072, 649] on textarea "Sunday, March 15th 1:00 pm at our home 1750 E 12th street Brookyln, New York" at bounding box center [1118, 705] width 294 height 113
click at [983, 649] on textarea "Sunday, March 15th 1:00 pm at our home 1750 E 12th street Brookyln, New York" at bounding box center [1118, 705] width 294 height 113
drag, startPoint x: 981, startPoint y: 453, endPoint x: 1049, endPoint y: 455, distance: 68.0
click at [1049, 649] on textarea "Sunday, March 15th 1:00 pm at our home 1750 E 12th street Brookyln, New York" at bounding box center [1118, 705] width 294 height 113
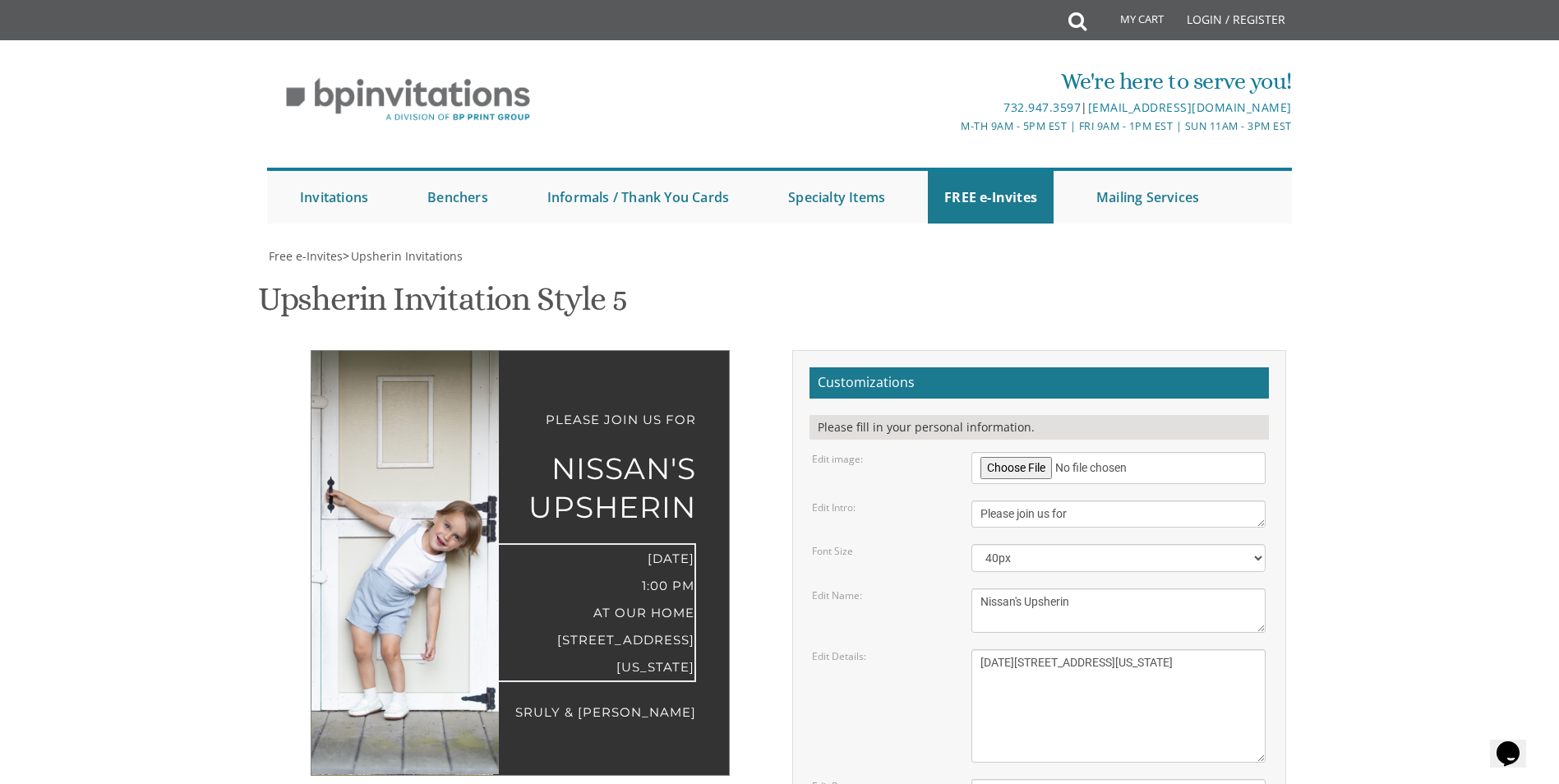
click at [1084, 649] on textarea "Sunday, March 15th 1:00 pm at our home 1750 E 12th street Brookyln, New York" at bounding box center [1118, 705] width 294 height 113
drag, startPoint x: 1077, startPoint y: 452, endPoint x: 976, endPoint y: 450, distance: 101.0
click at [976, 649] on textarea "Sunday, March 15th 1:00 pm at our home 1750 E 12th street Brookyln, New York" at bounding box center [1118, 705] width 294 height 113
type textarea "Thursday, Sept 4th 7:00 pm 12 Widman Ct. #2 Brookyln, New York"
drag, startPoint x: 1103, startPoint y: 469, endPoint x: 979, endPoint y: 468, distance: 124.0
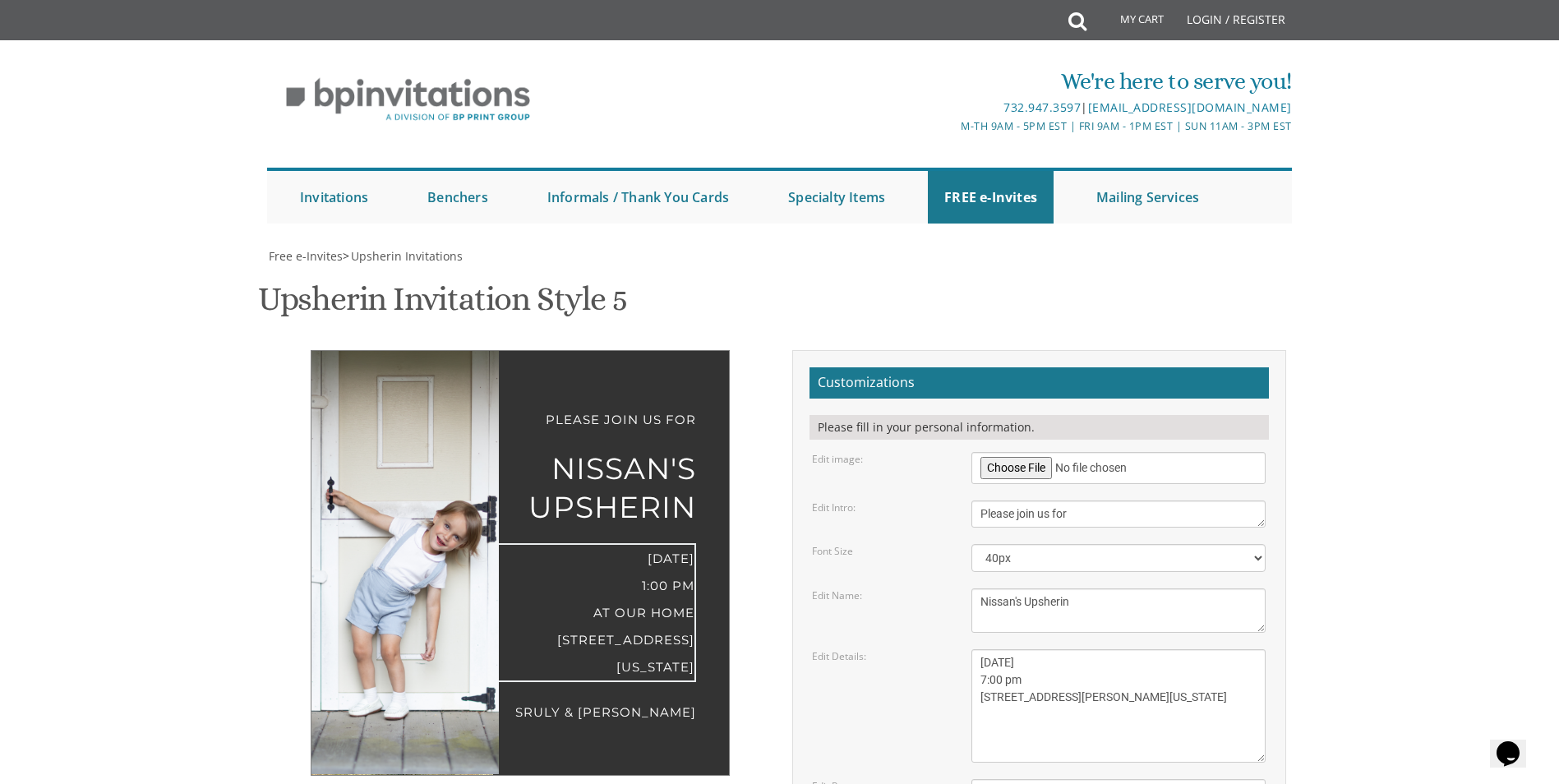
click at [979, 649] on textarea "Sunday, March 15th 1:00 pm at our home 1750 E 12th street Brookyln, New York" at bounding box center [1118, 705] width 294 height 113
type textarea "Thursday, Sept 4th 7:00 pm 12 Widman Ct. #203"
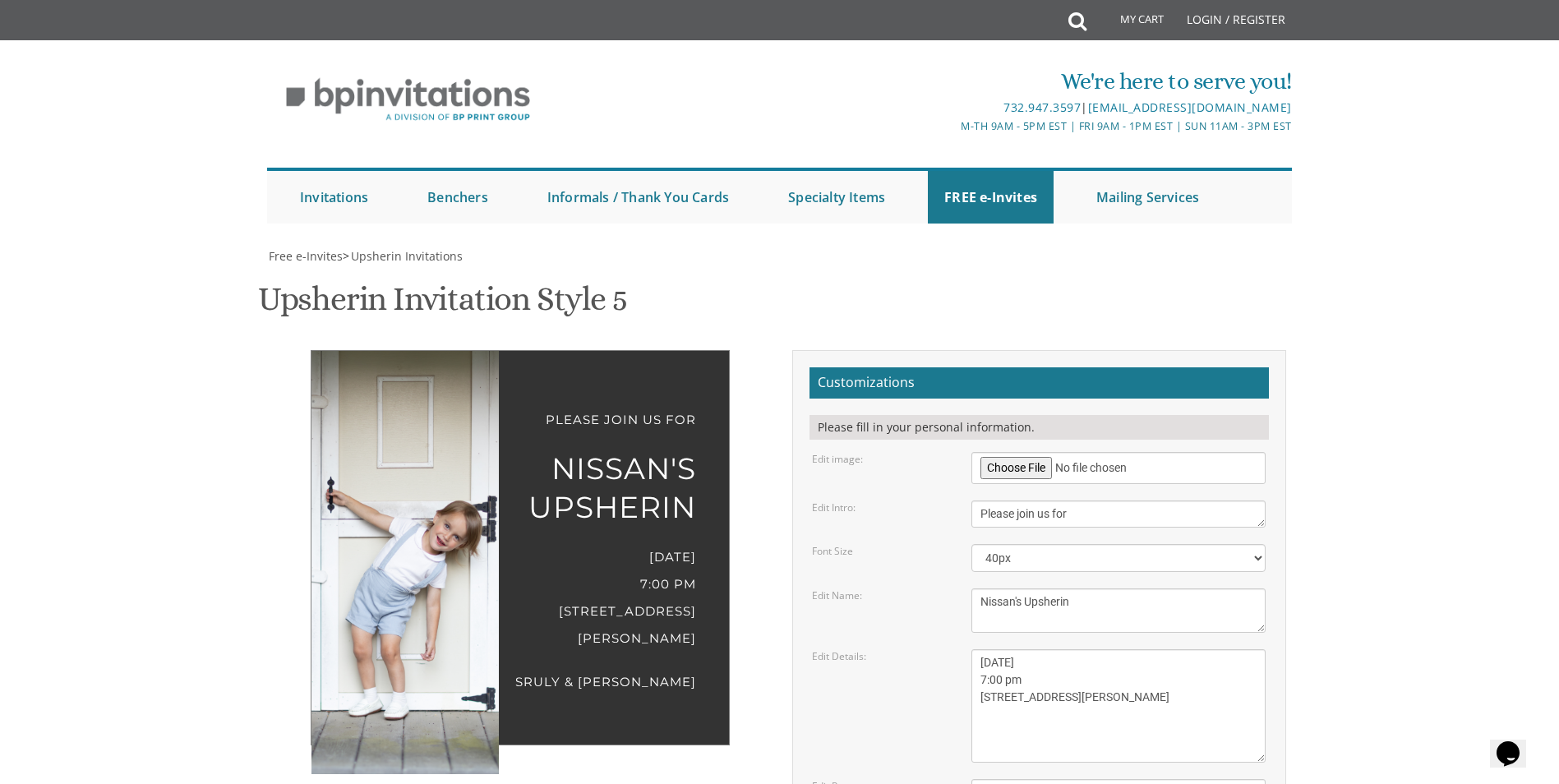
click at [1346, 386] on body "My Cart Total: View Cart Item(s) Submit My Cart Total: View Cart Item(s) Login …" at bounding box center [779, 708] width 1559 height 1416
click at [503, 508] on div "Please join us for Nissan's Upsherin Thursday, Sept 4th 7:00 pm 12 Widman Ct. #…" at bounding box center [521, 561] width 519 height 423
drag, startPoint x: 520, startPoint y: 519, endPoint x: 523, endPoint y: 526, distance: 7.6
click at [523, 526] on div "Please join us for Nissan's Upsherin Thursday, Sept 4th 7:00 pm 12 Widman Ct. #…" at bounding box center [521, 561] width 519 height 423
click at [536, 479] on div "Please join us for Nissan's Upsherin Thursday, Sept 4th 7:00 pm 12 Widman Ct. #…" at bounding box center [521, 547] width 419 height 395
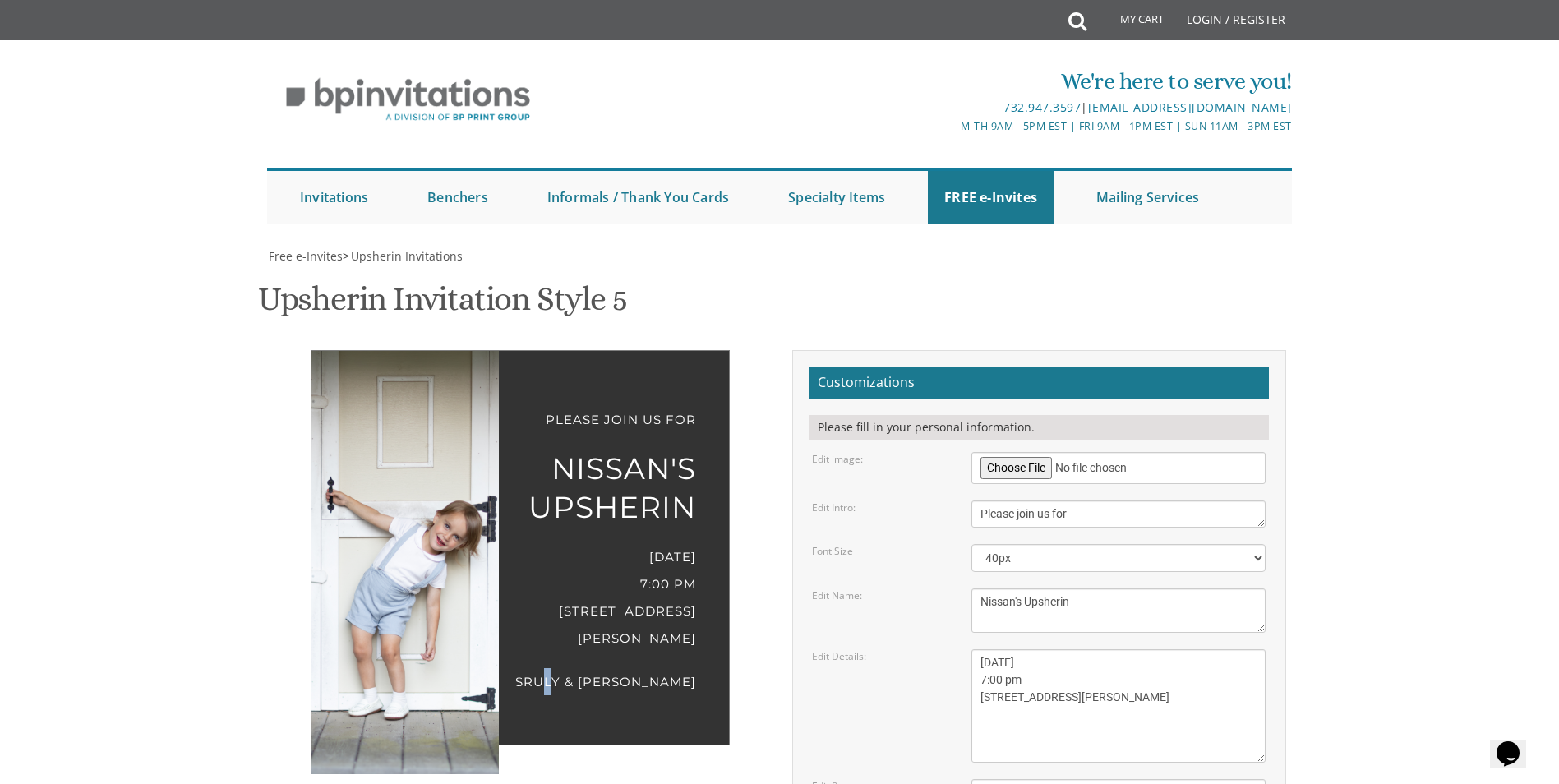
drag, startPoint x: 536, startPoint y: 479, endPoint x: 458, endPoint y: 500, distance: 80.8
click at [458, 500] on img at bounding box center [403, 540] width 333 height 465
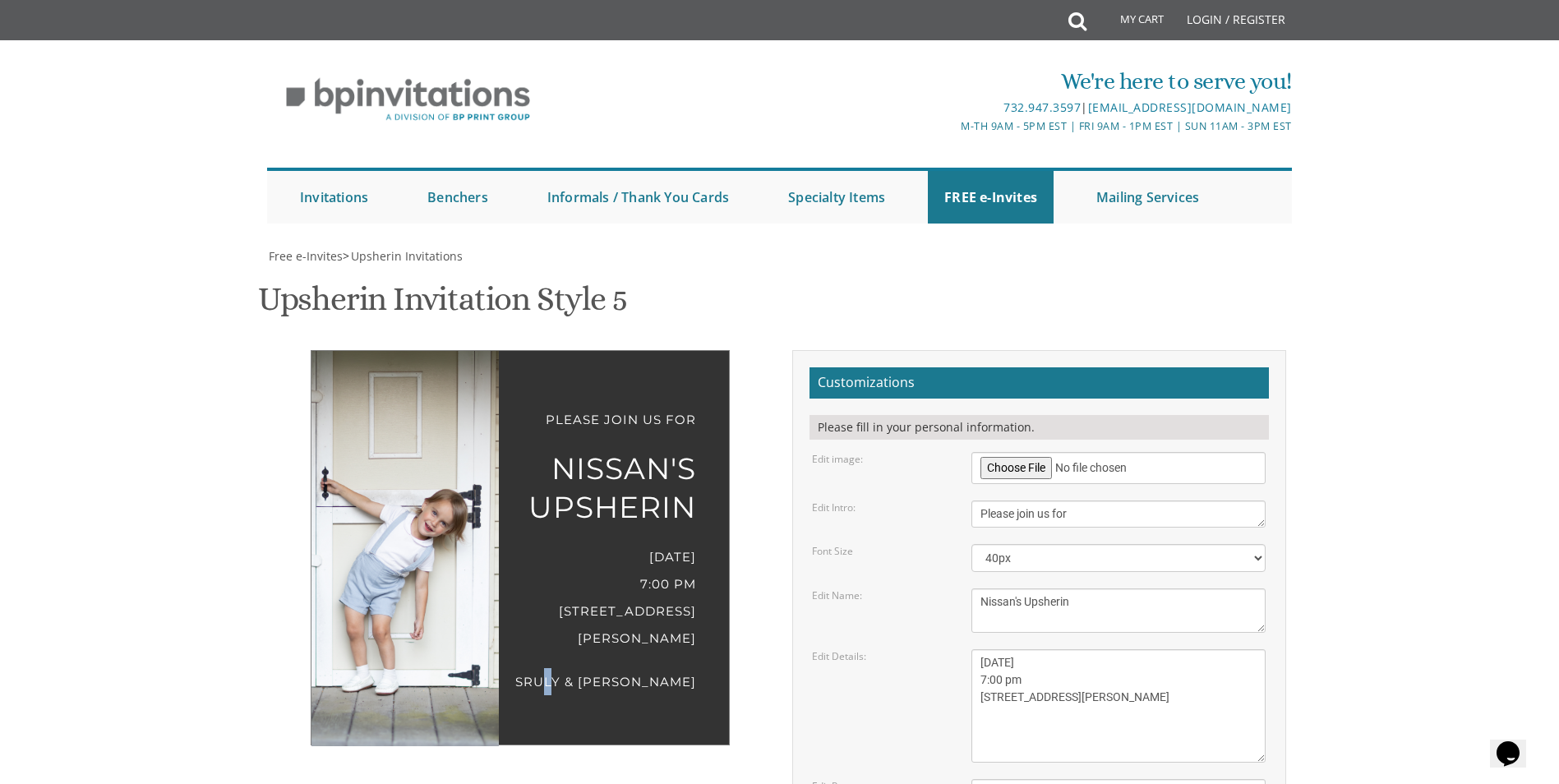
drag, startPoint x: 498, startPoint y: 526, endPoint x: 511, endPoint y: 499, distance: 30.0
click at [511, 499] on div "Please join us for Nissan's Upsherin Thursday, Sept 4th 7:00 pm 12 Widman Ct. #…" at bounding box center [521, 561] width 519 height 423
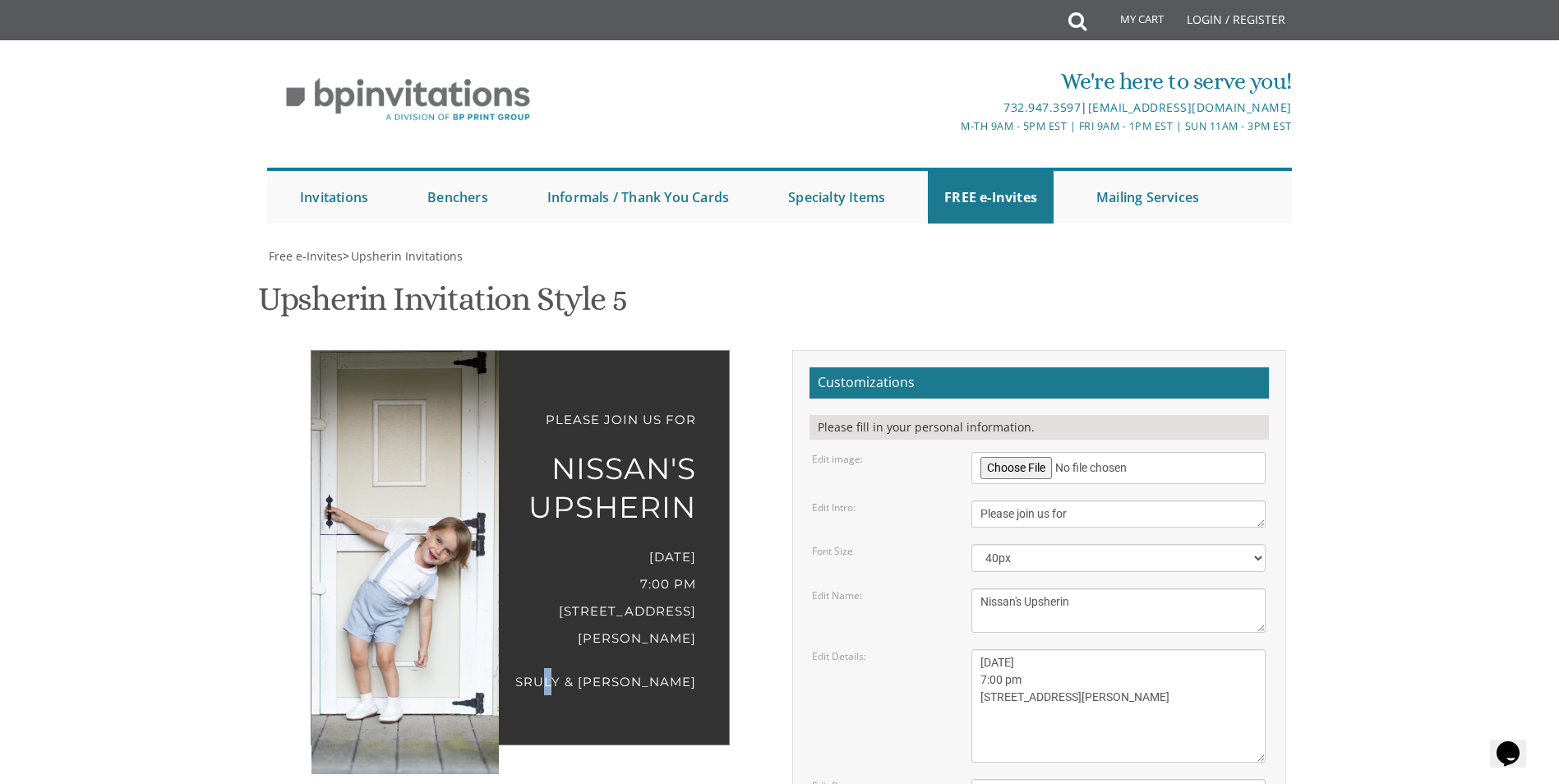
drag, startPoint x: 415, startPoint y: 342, endPoint x: 419, endPoint y: 332, distance: 10.8
click at [419, 336] on img at bounding box center [397, 554] width 313 height 437
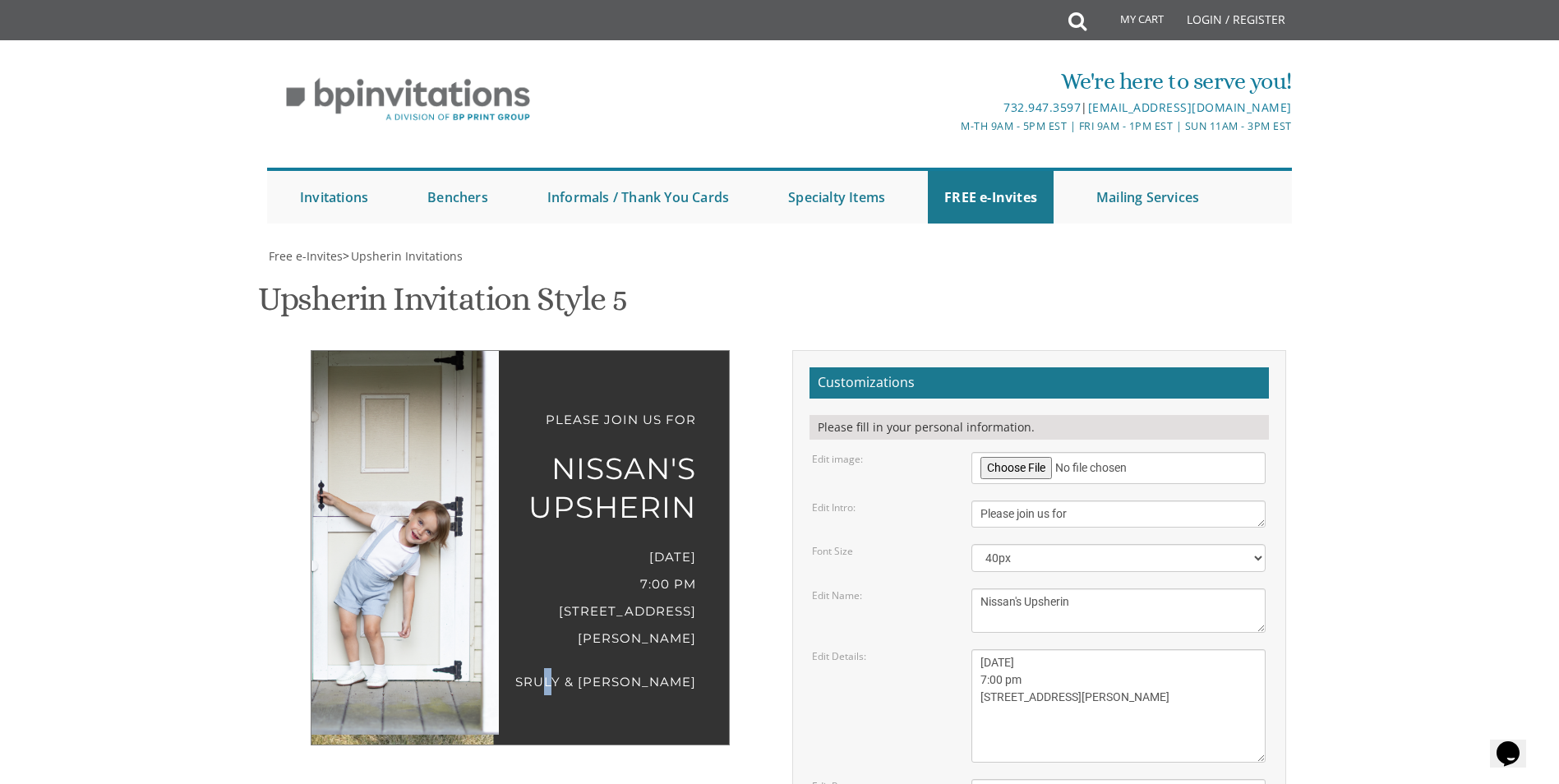
drag, startPoint x: 493, startPoint y: 526, endPoint x: 483, endPoint y: 486, distance: 41.2
click at [483, 486] on img at bounding box center [383, 535] width 285 height 398
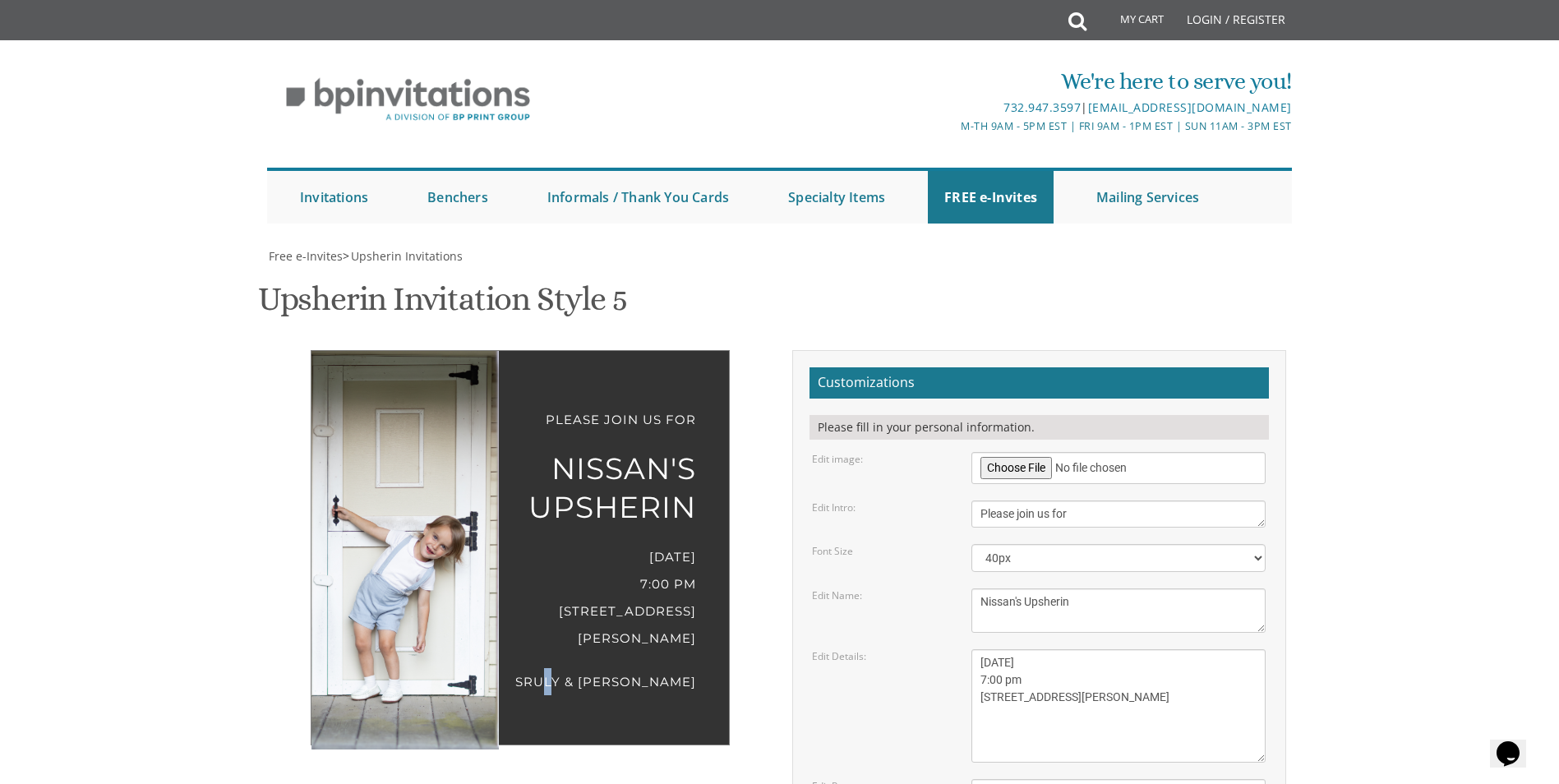
drag, startPoint x: 444, startPoint y: 378, endPoint x: 459, endPoint y: 378, distance: 15.0
click at [459, 378] on img at bounding box center [398, 550] width 285 height 398
click at [692, 569] on div "Please join us for Nissan's Upsherin Thursday, Sept 4th 7:00 pm 12 Widman Ct. #…" at bounding box center [779, 665] width 1037 height 630
drag, startPoint x: 439, startPoint y: 476, endPoint x: 439, endPoint y: 465, distance: 11.0
click at [439, 465] on img at bounding box center [398, 550] width 285 height 398
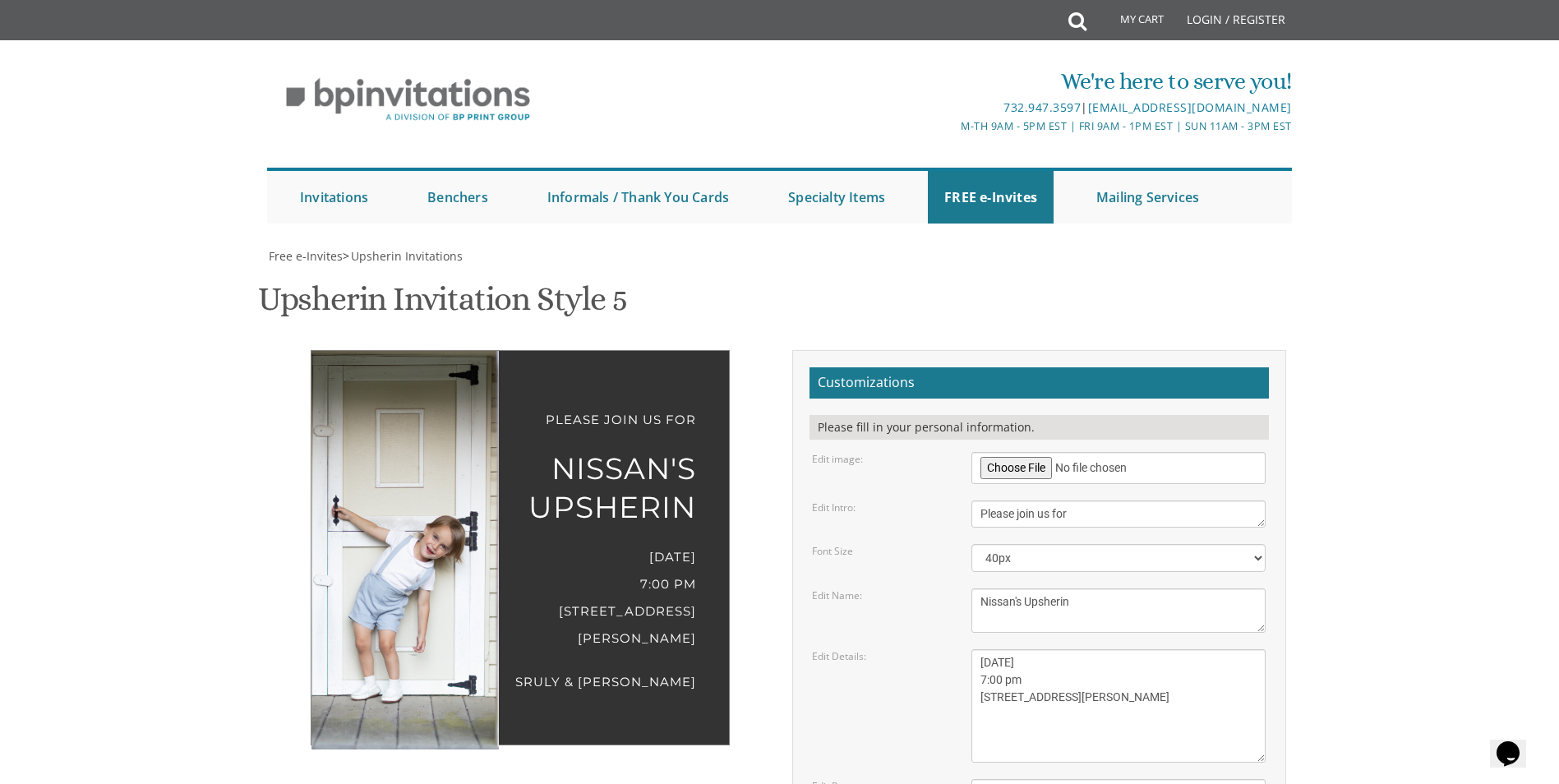
click at [634, 493] on div "Please join us for Nissan's Upsherin Thursday, Sept 4th 7:00 pm 12 Widman Ct. #…" at bounding box center [521, 547] width 419 height 395
click at [632, 483] on div "Please join us for Nissan's Upsherin Thursday, Sept 4th 7:00 pm 12 Widman Ct. #…" at bounding box center [521, 547] width 419 height 395
click at [936, 368] on h2 "Customizations" at bounding box center [1039, 383] width 459 height 31
click at [871, 368] on h2 "Customizations" at bounding box center [1039, 383] width 459 height 31
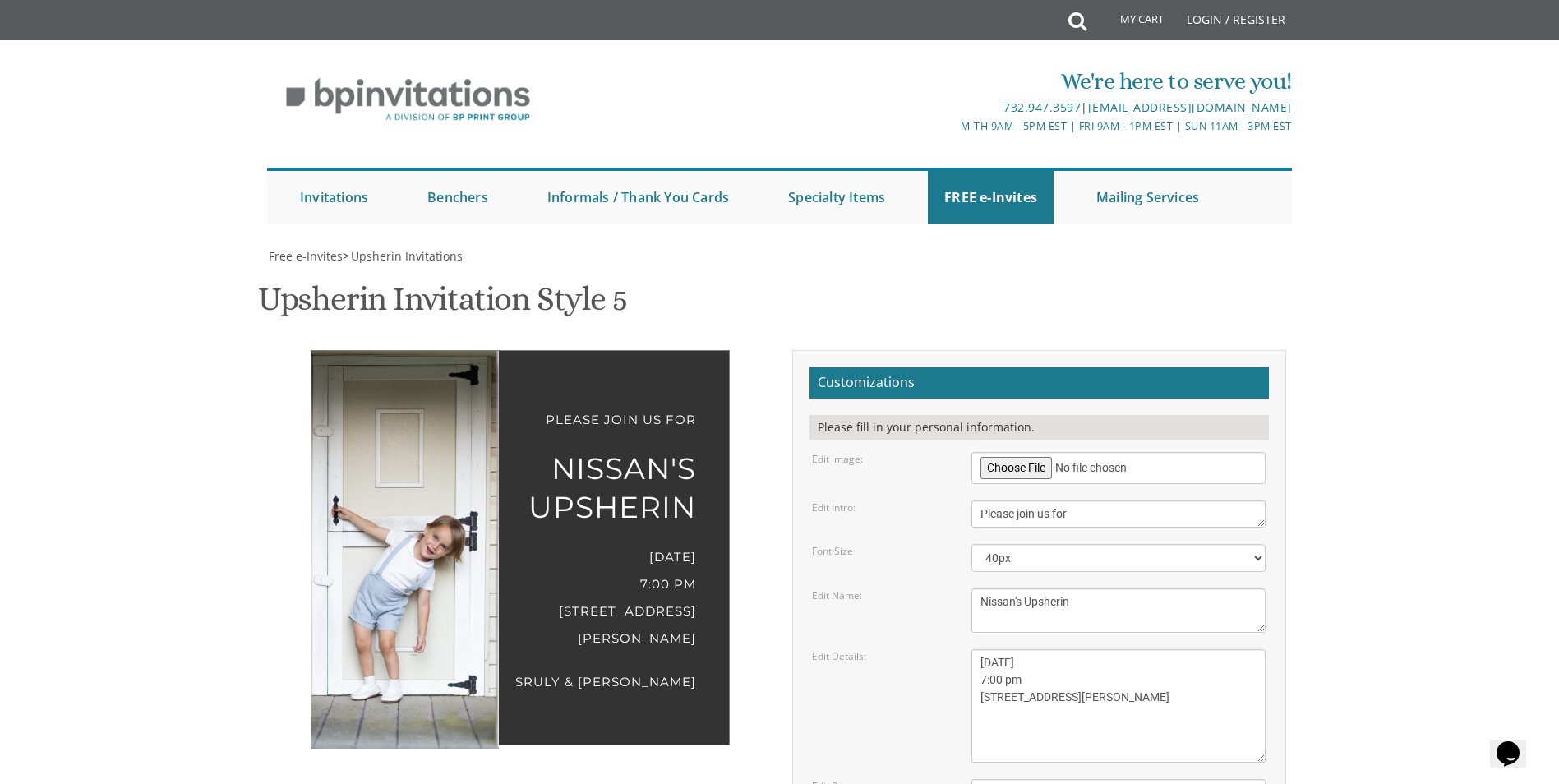
type input "tobyf9107@gmail.com"
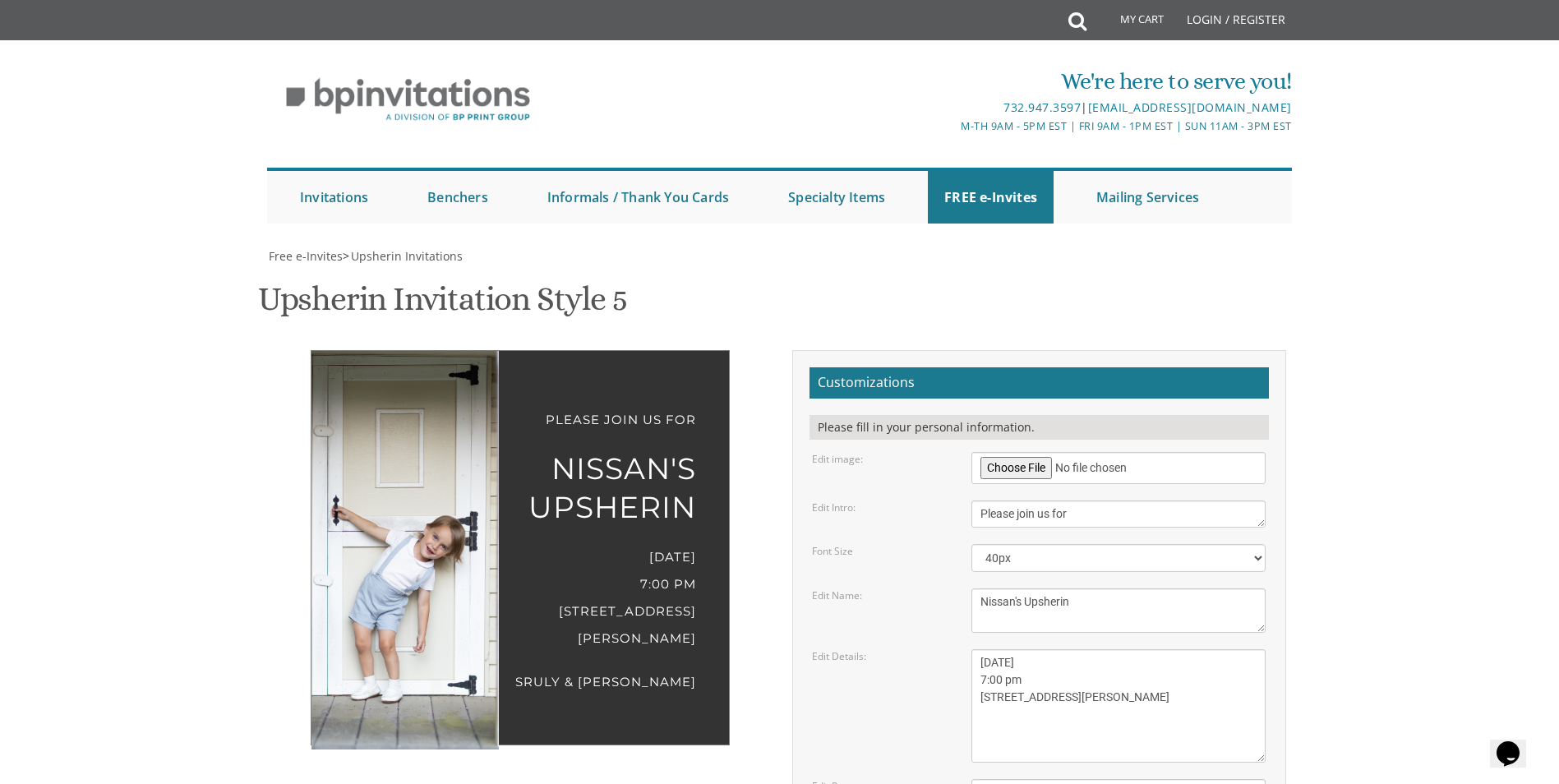
scroll to position [246, 0]
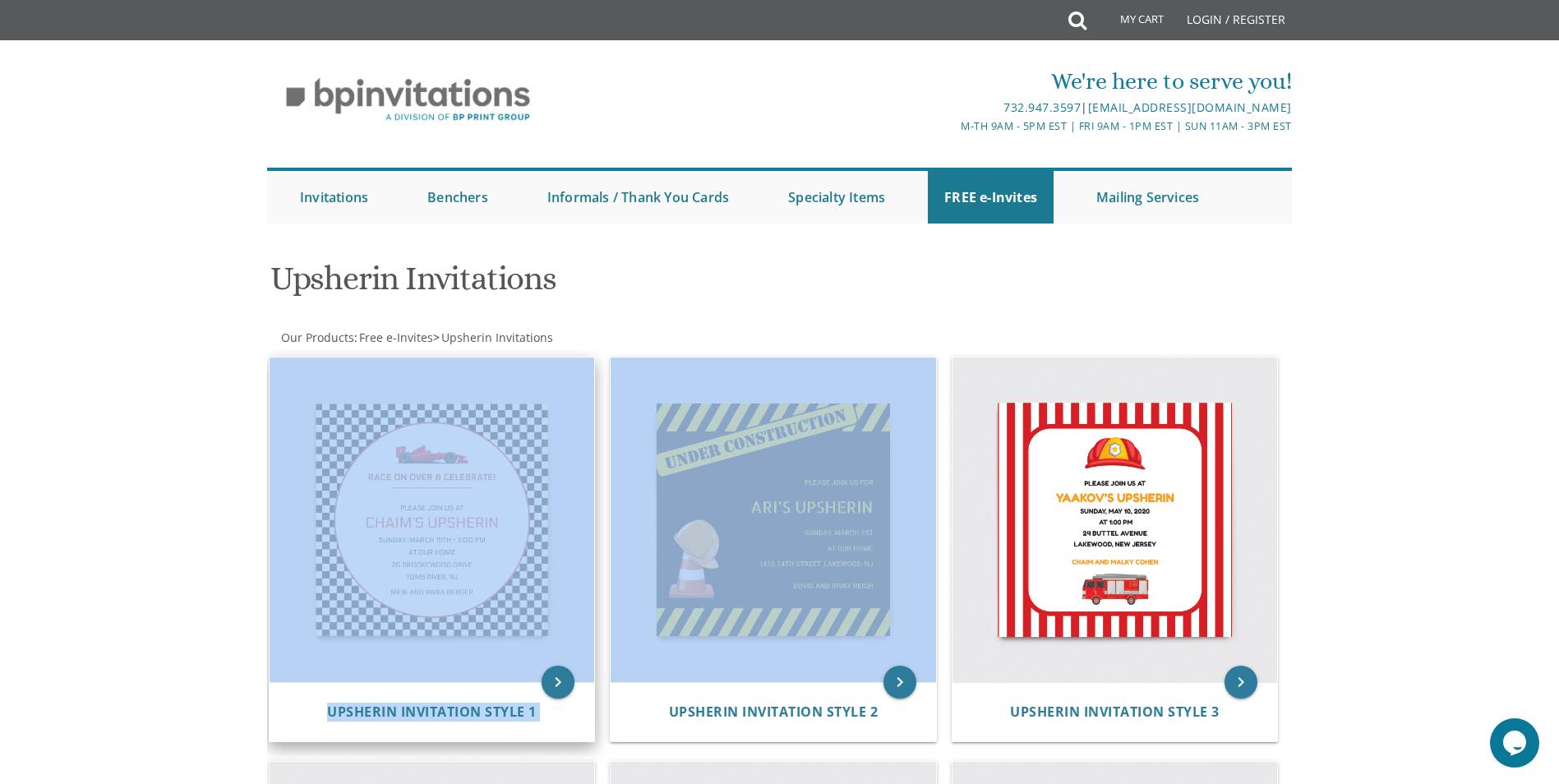
drag, startPoint x: 611, startPoint y: 327, endPoint x: 556, endPoint y: 422, distance: 109.8
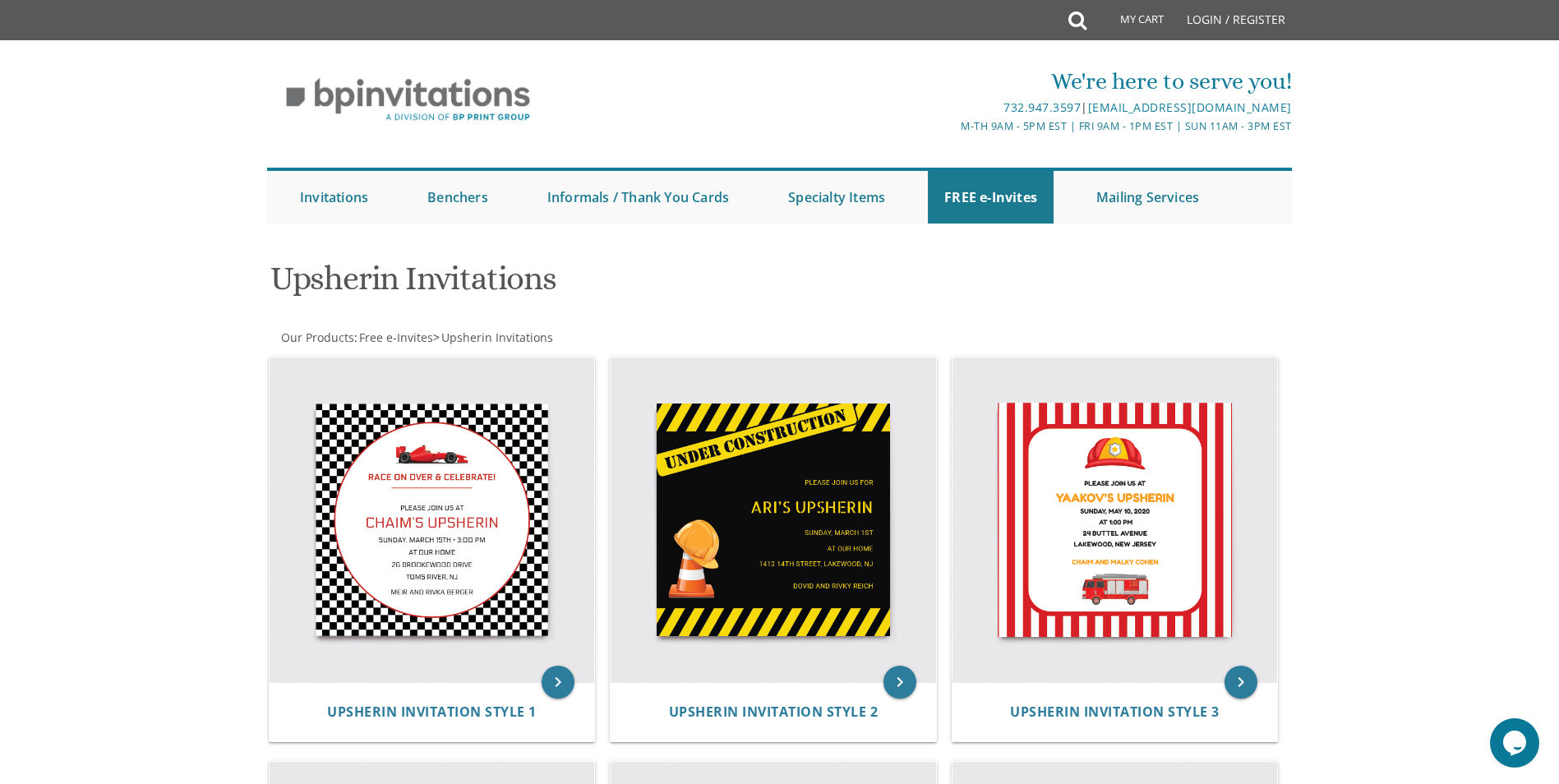
drag, startPoint x: 556, startPoint y: 422, endPoint x: 758, endPoint y: 289, distance: 241.9
click at [758, 289] on h1 "Upsherin Invitations" at bounding box center [606, 285] width 671 height 49
